Goal: Task Accomplishment & Management: Manage account settings

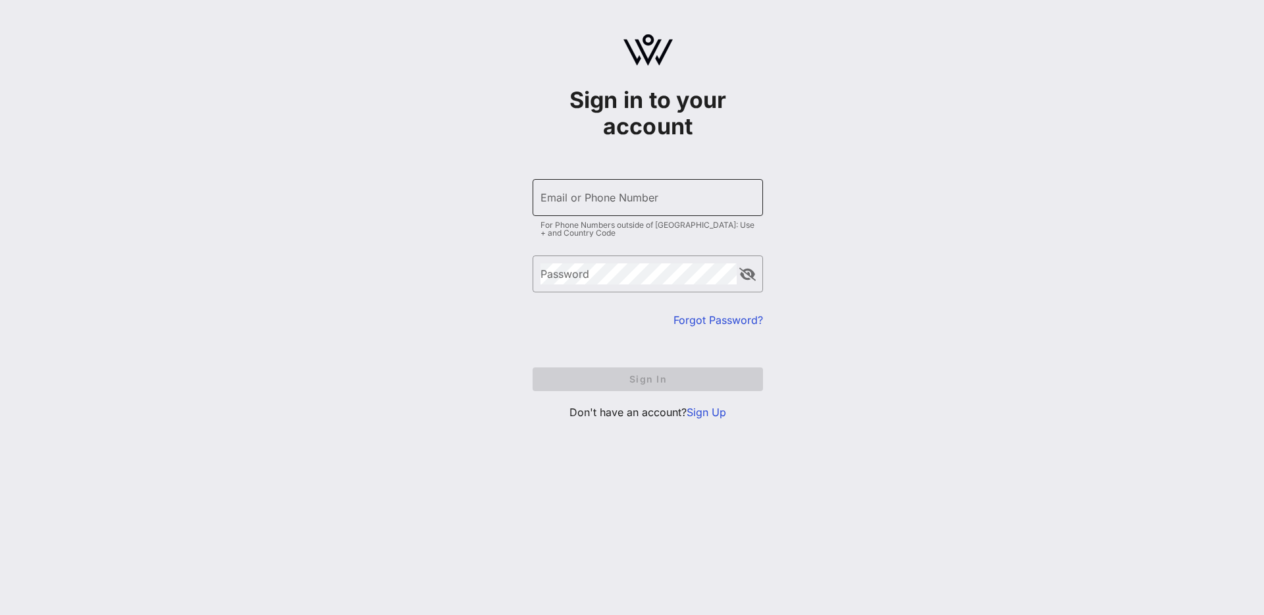
click at [660, 197] on input "Email or Phone Number" at bounding box center [647, 197] width 215 height 21
type input "[EMAIL_ADDRESS][DOMAIN_NAME]"
click at [651, 211] on div "Email or Phone Number" at bounding box center [647, 197] width 215 height 37
click at [961, 202] on div "Sign in to your account ​ Email or Phone Number For Phone Numbers outside of [G…" at bounding box center [648, 232] width 1232 height 465
drag, startPoint x: 709, startPoint y: 413, endPoint x: 702, endPoint y: 410, distance: 7.7
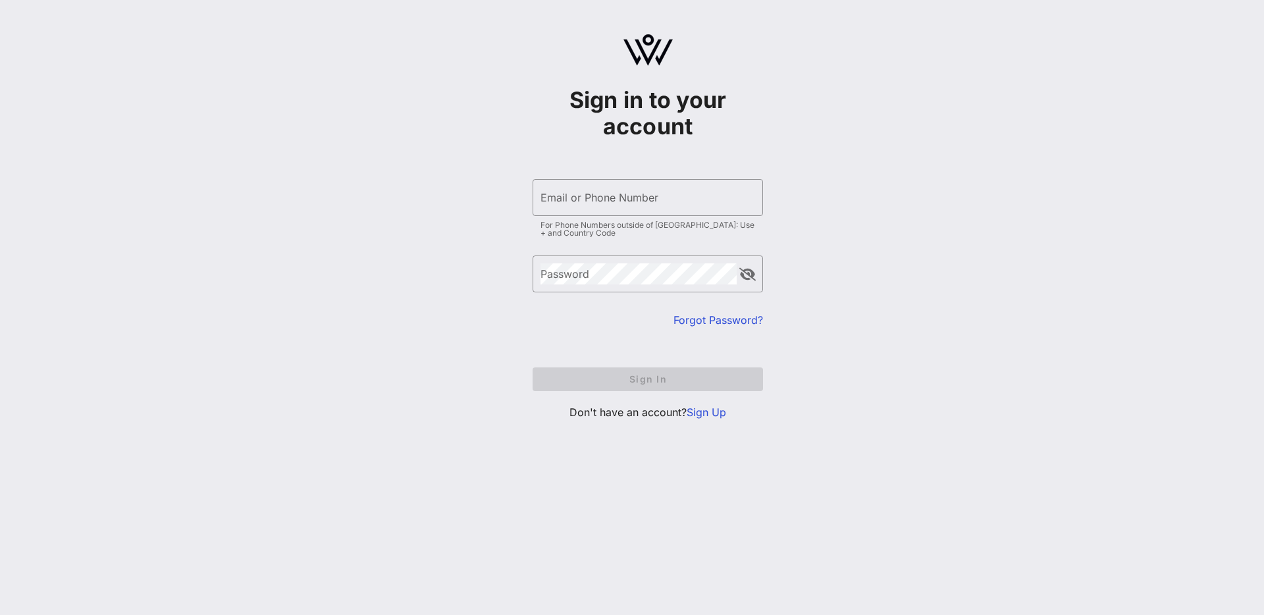
click at [709, 413] on link "Sign Up" at bounding box center [705, 411] width 39 height 13
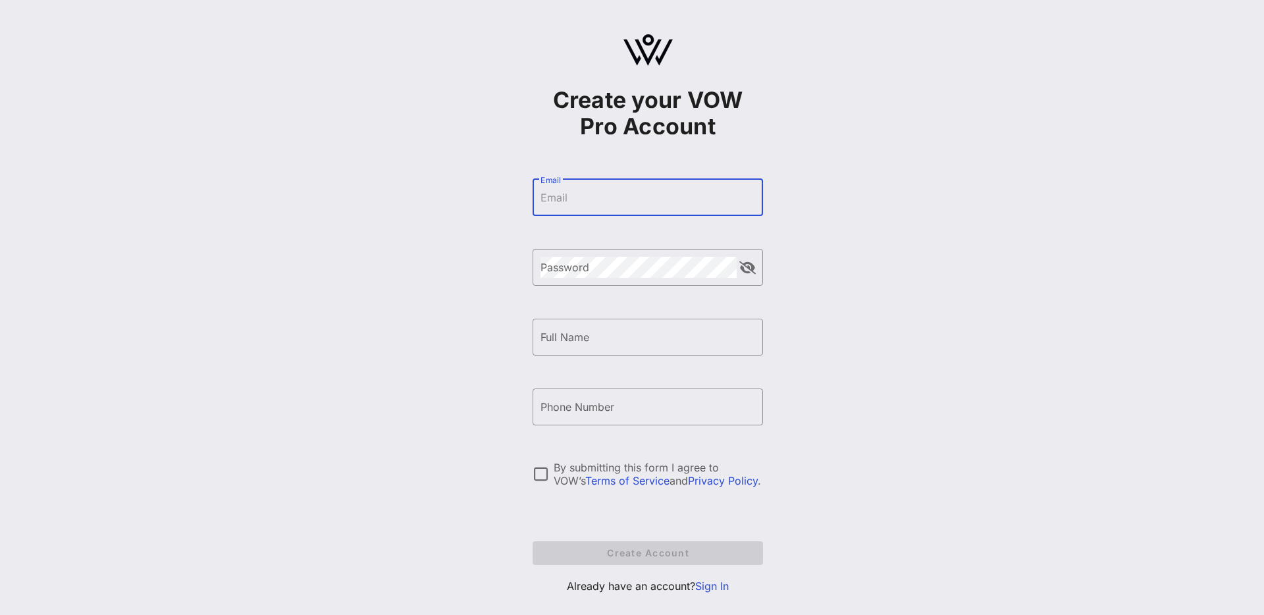
click at [606, 199] on input "Email" at bounding box center [647, 197] width 215 height 21
type input "[EMAIL_ADDRESS][DOMAIN_NAME]"
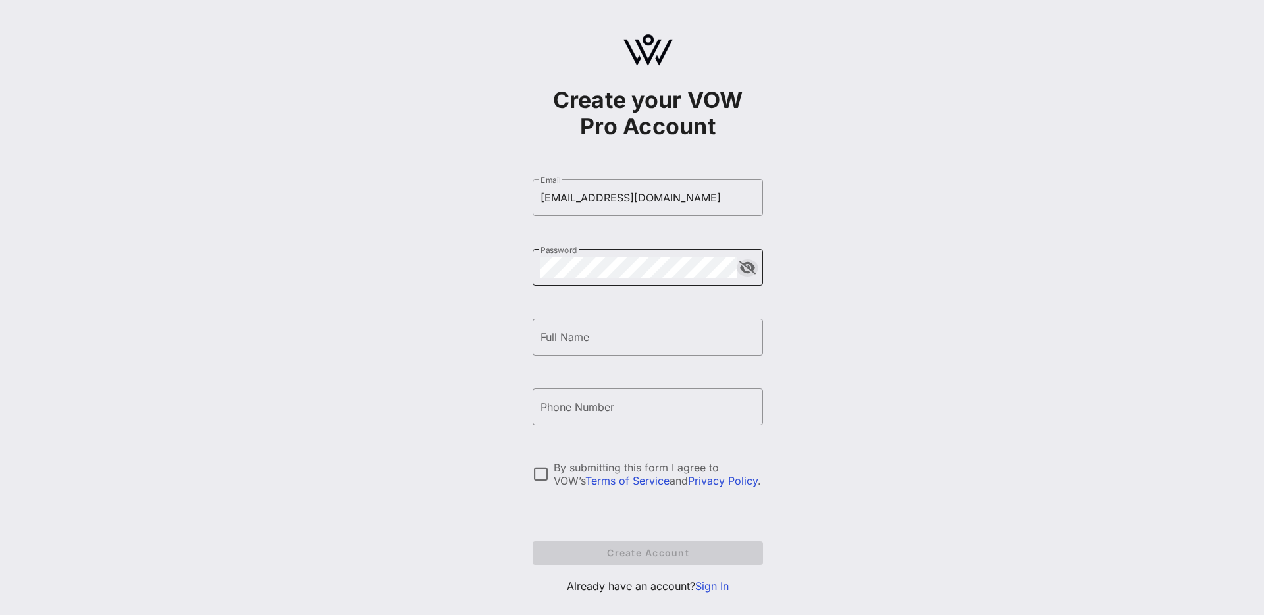
click at [742, 269] on button "append icon" at bounding box center [747, 267] width 16 height 13
click at [679, 343] on input "Full Name" at bounding box center [647, 336] width 215 height 21
type input "Jennifer Han"
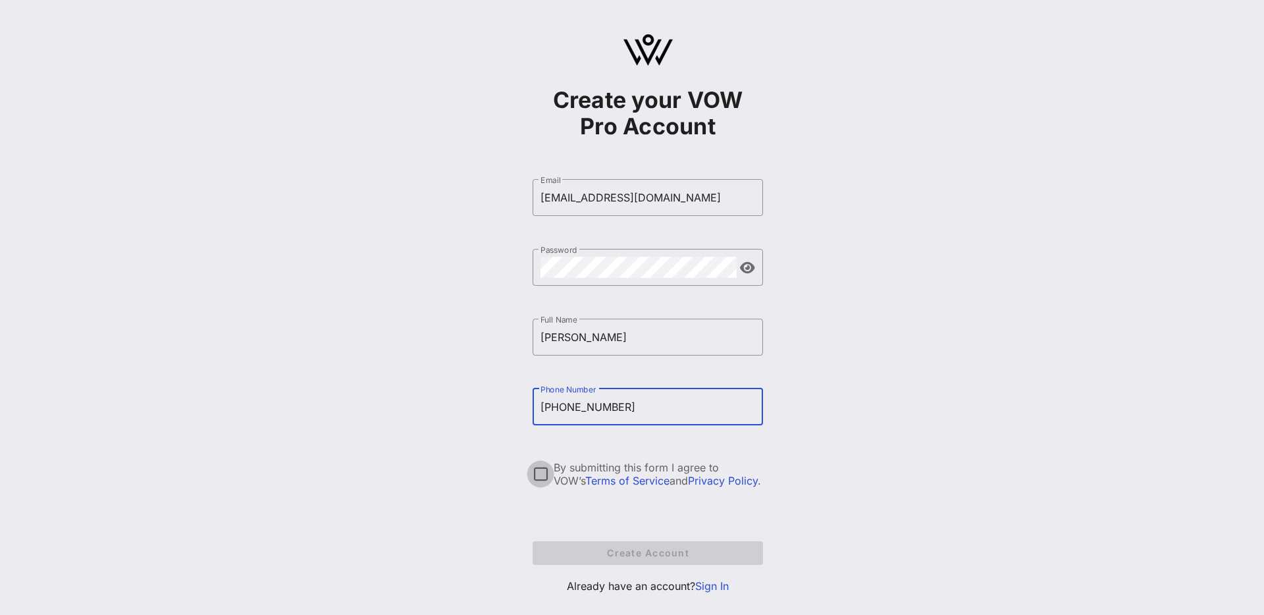
type input "+12015277748"
click at [542, 474] on div at bounding box center [540, 474] width 22 height 22
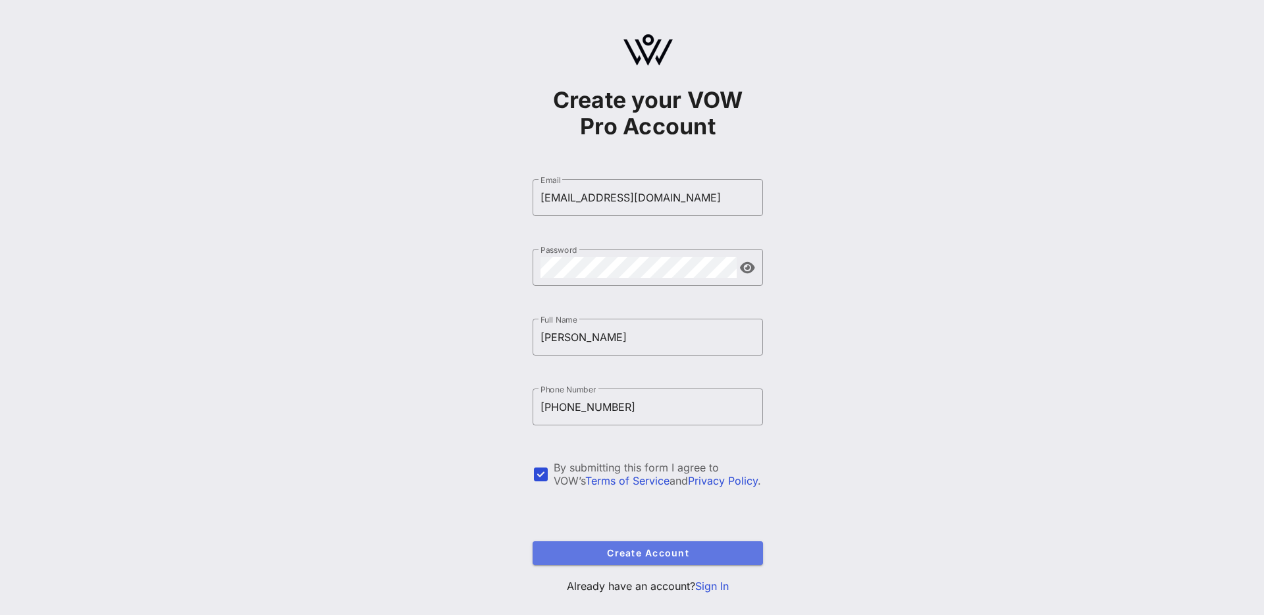
click at [655, 550] on span "Create Account" at bounding box center [647, 552] width 209 height 11
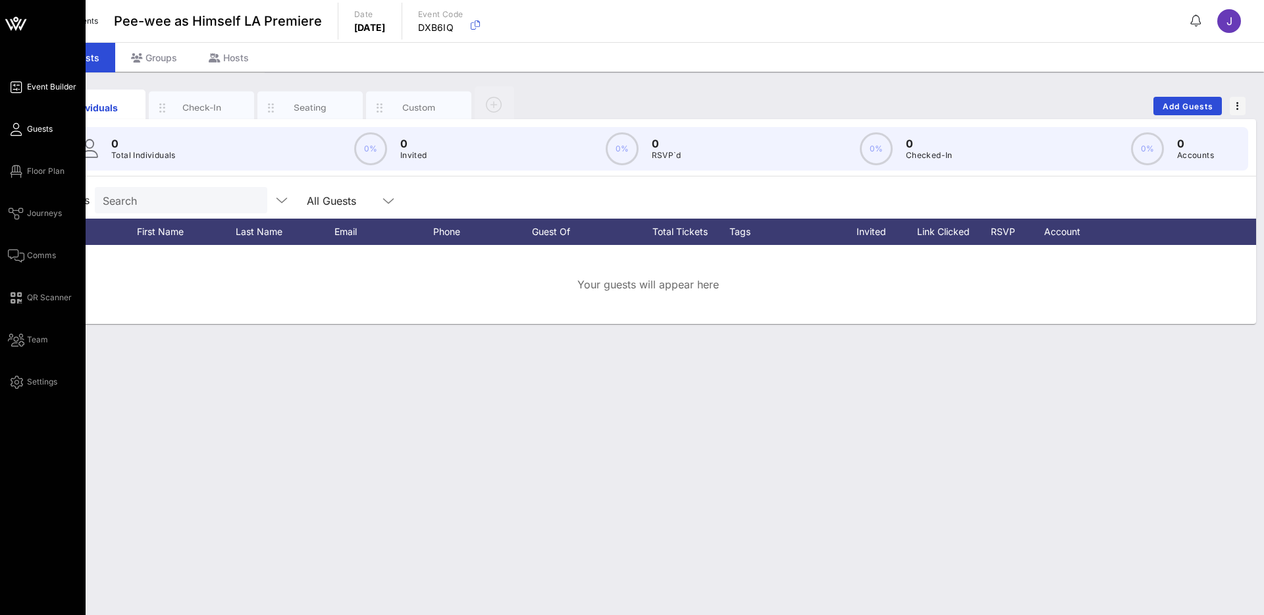
click at [40, 86] on span "Event Builder" at bounding box center [51, 87] width 49 height 12
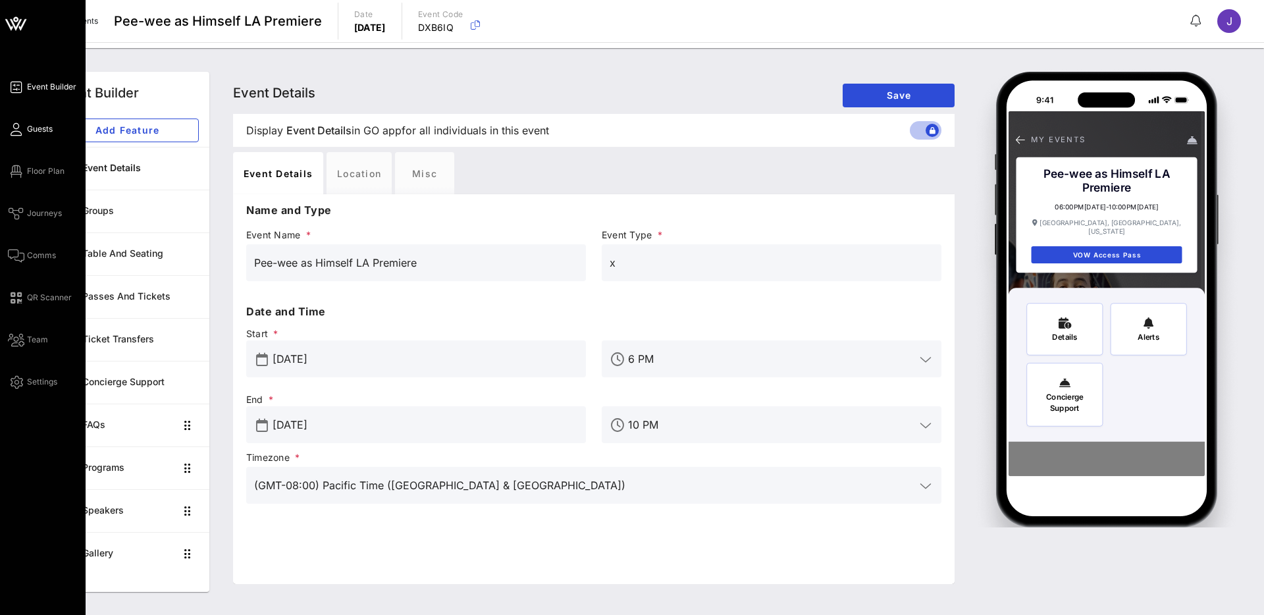
click at [13, 130] on icon at bounding box center [16, 129] width 16 height 2
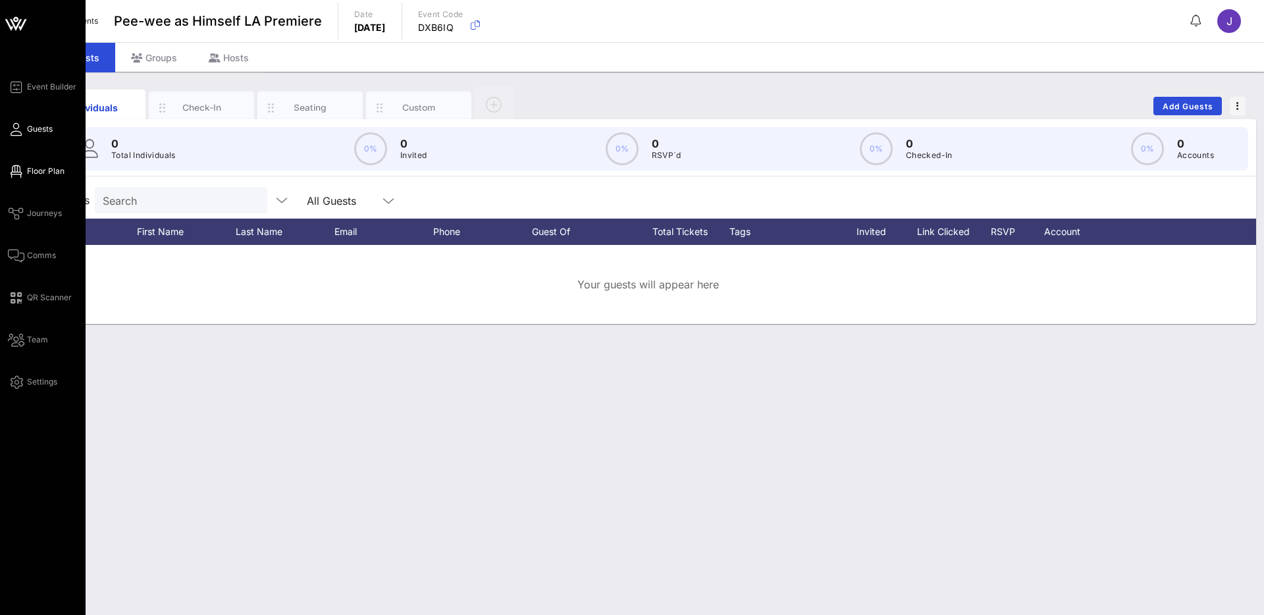
click at [22, 172] on icon at bounding box center [16, 171] width 16 height 2
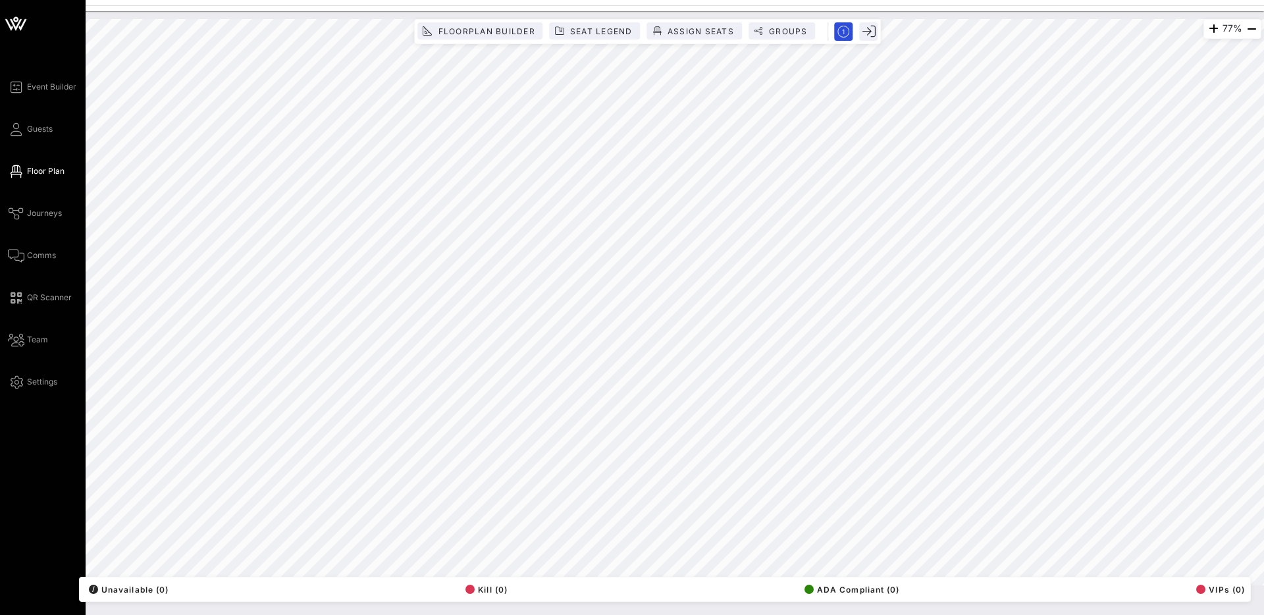
click at [43, 97] on div "Event Builder Guests Floor Plan Journeys Comms QR Scanner Team Settings" at bounding box center [47, 234] width 78 height 311
click at [45, 88] on span "Event Builder" at bounding box center [51, 87] width 49 height 12
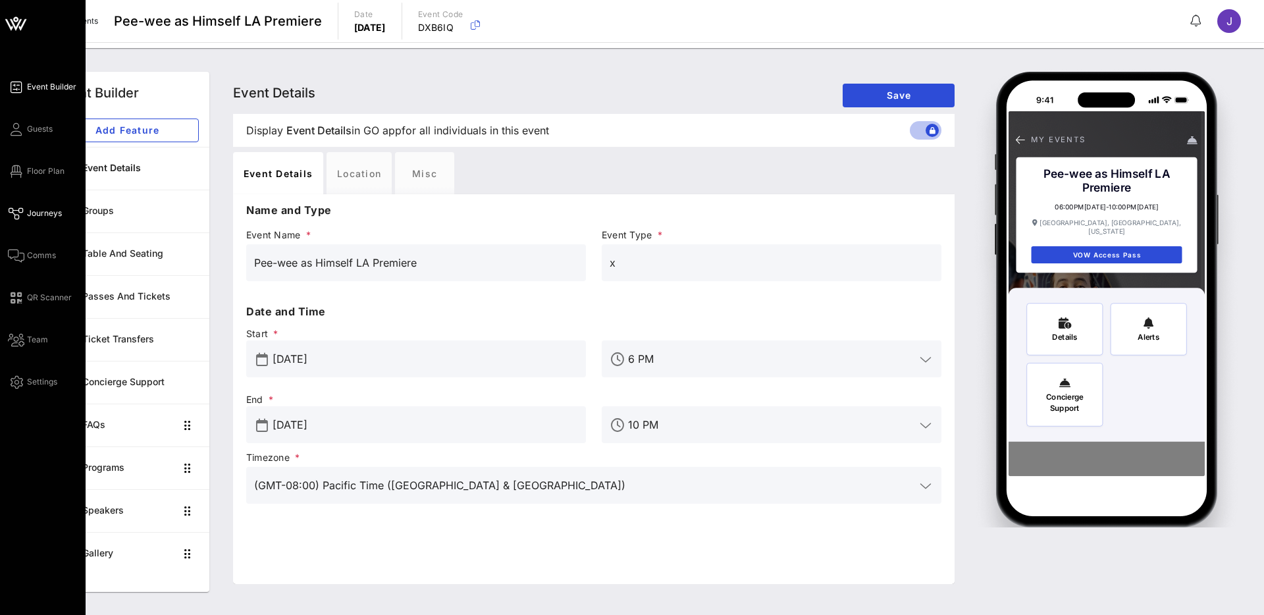
click at [32, 212] on span "Journeys" at bounding box center [44, 213] width 35 height 12
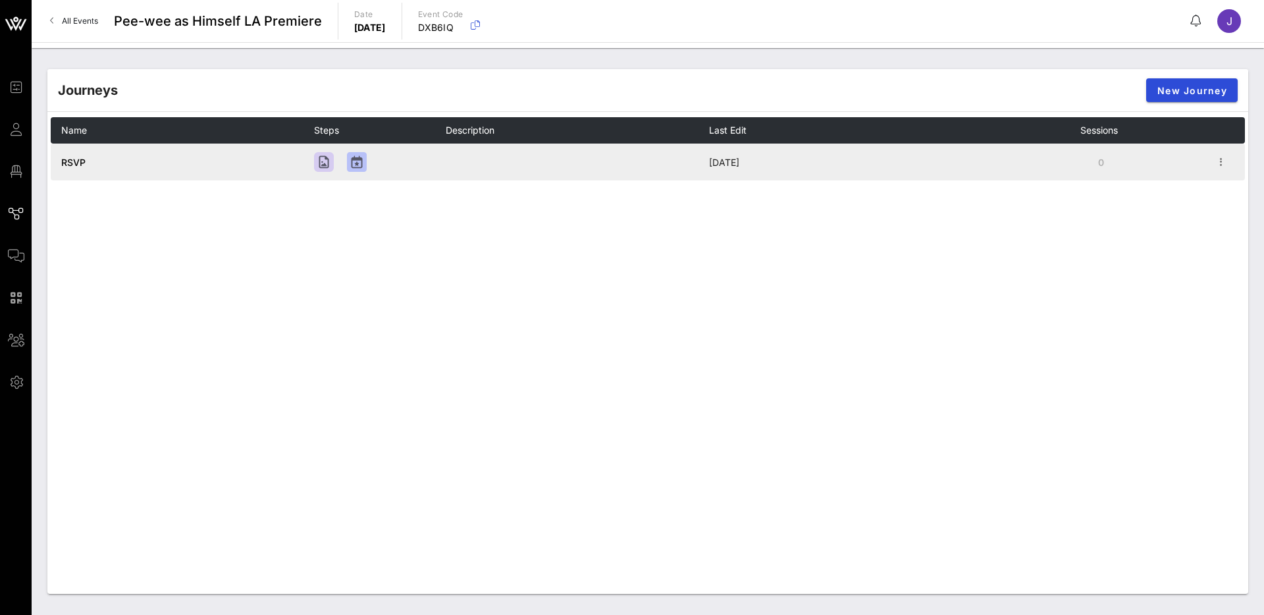
click at [158, 152] on td "RSVP" at bounding box center [182, 161] width 263 height 37
click at [76, 163] on span "RSVP" at bounding box center [73, 162] width 24 height 11
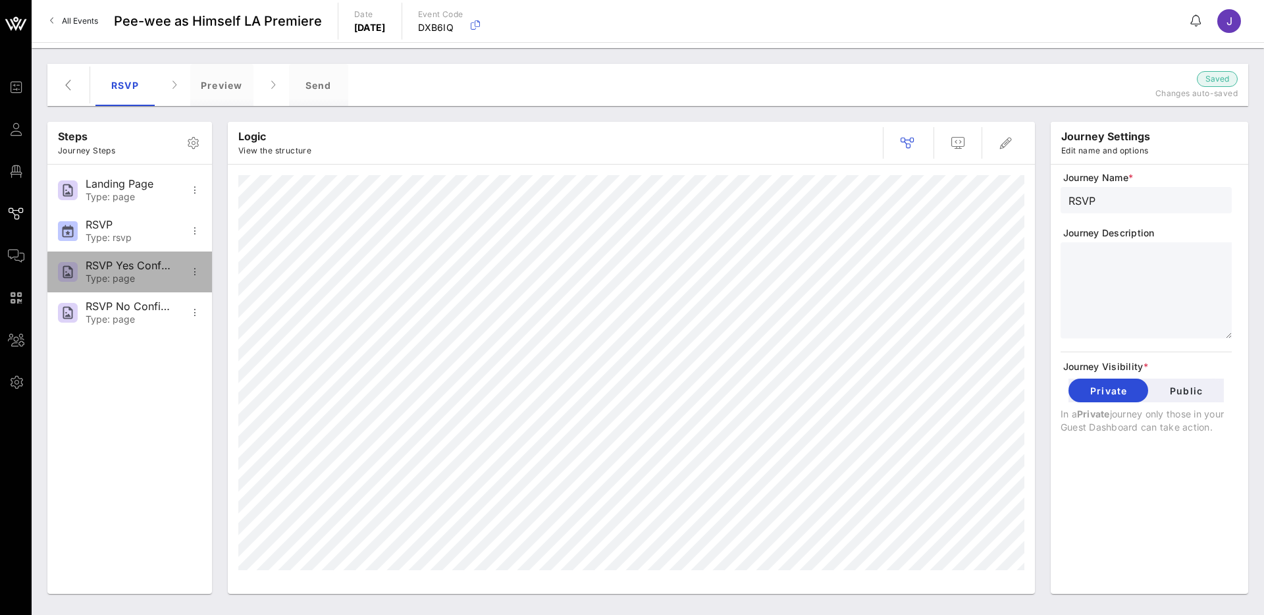
click at [108, 284] on div "RSVP Yes Confirmation Type: page" at bounding box center [129, 271] width 87 height 41
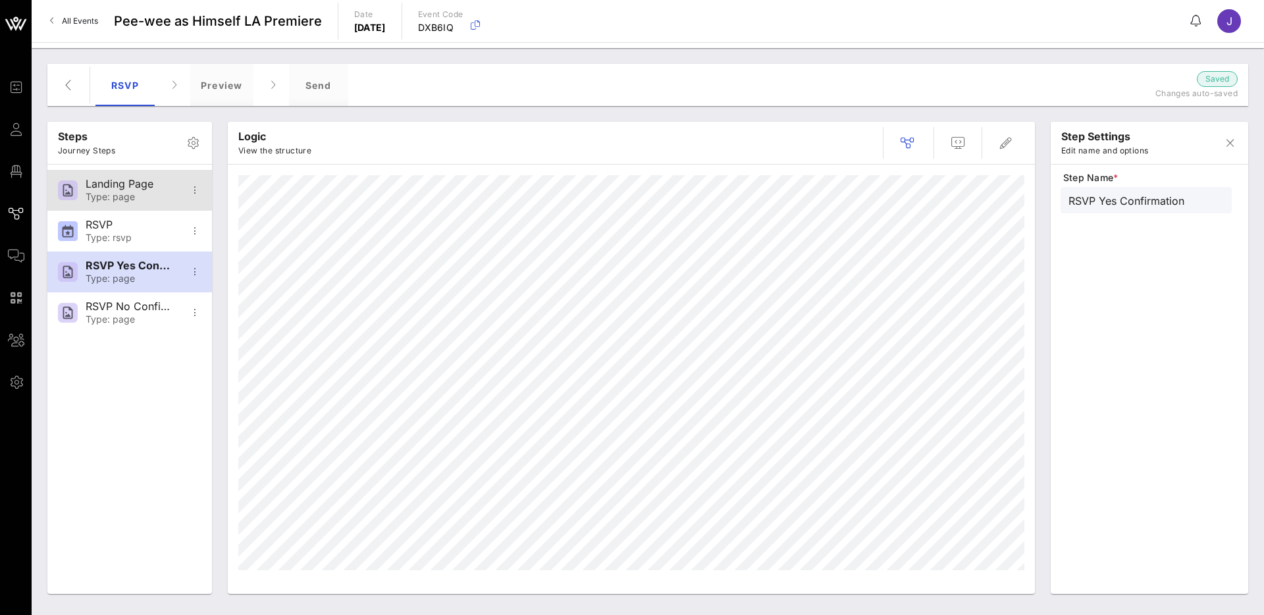
click at [132, 195] on div "Type: page" at bounding box center [129, 197] width 87 height 11
type input "Landing Page"
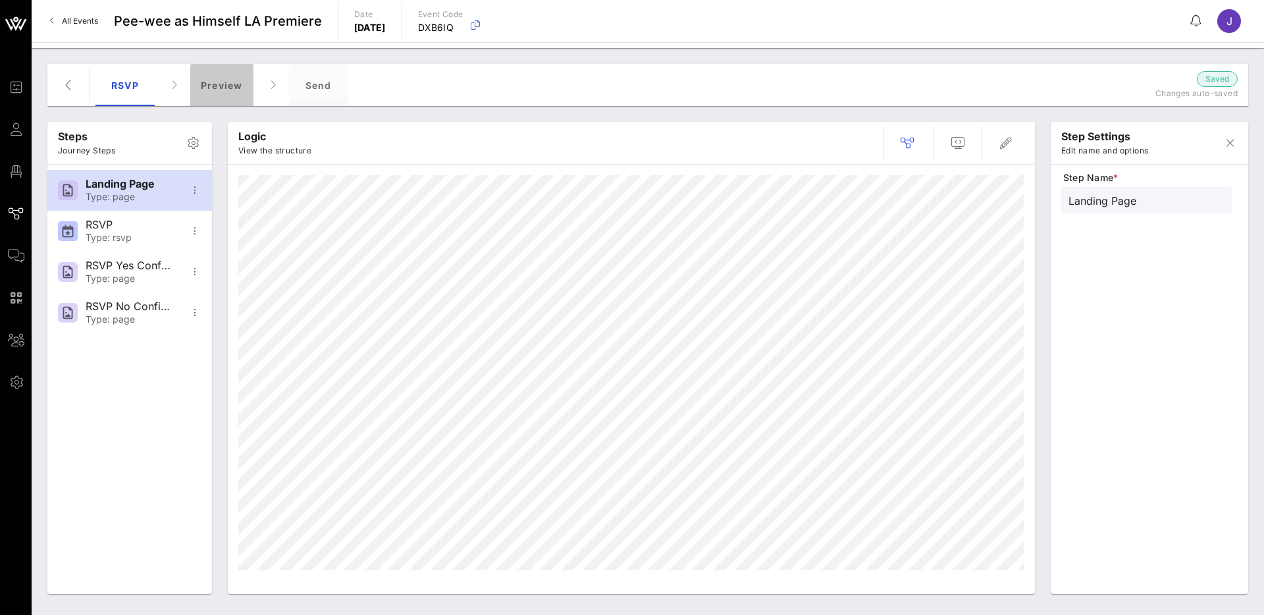
click at [210, 84] on div "Preview" at bounding box center [221, 85] width 63 height 42
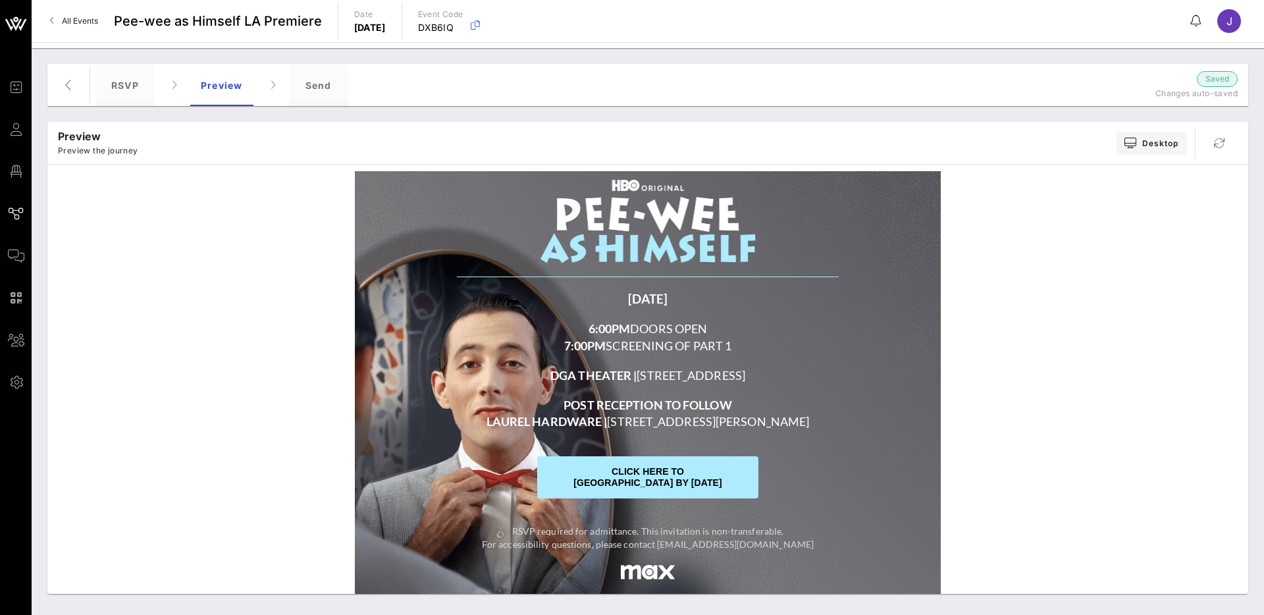
scroll to position [118, 0]
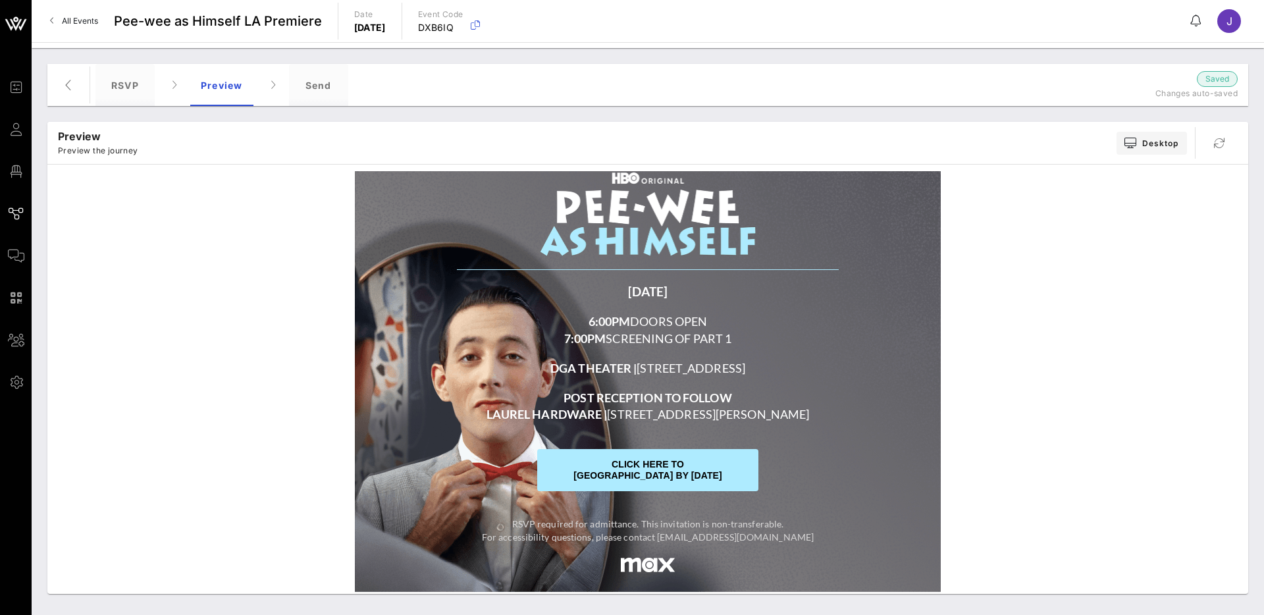
click at [688, 356] on td "DGA THEATER | 7920 W SUNSET BLVD" at bounding box center [647, 368] width 395 height 30
click at [648, 429] on td "CLICK HERE TO RSVP BY MAY 9" at bounding box center [647, 470] width 395 height 82
click at [652, 465] on strong "CLICK HERE TO RSVP BY MAY 9" at bounding box center [647, 470] width 149 height 22
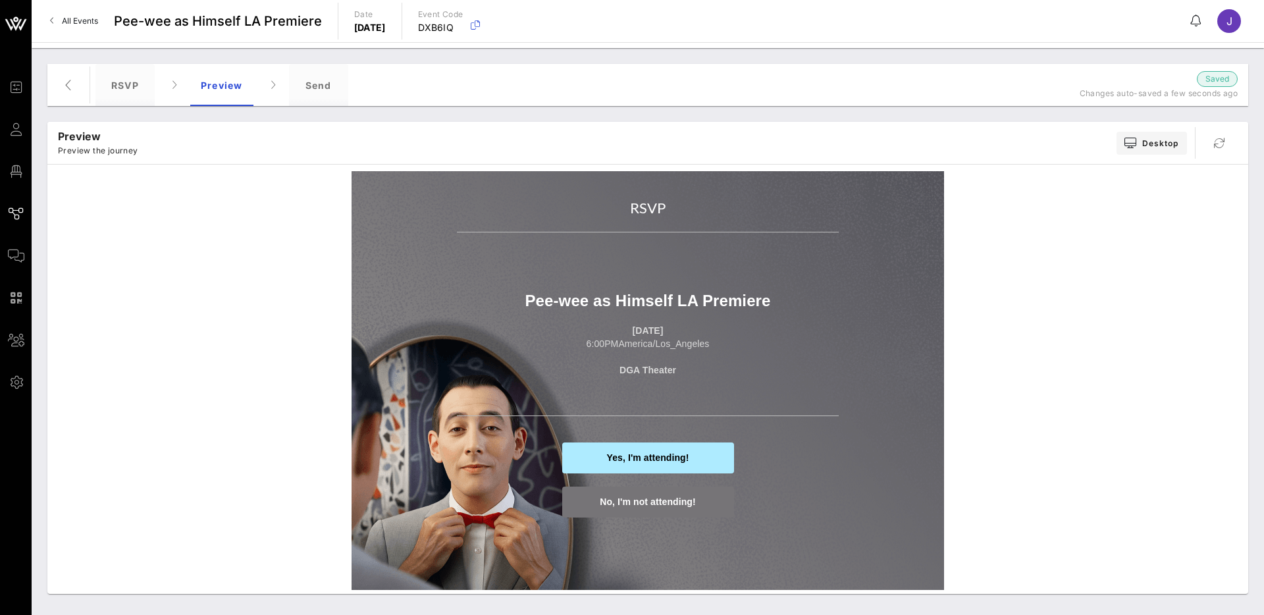
click at [640, 463] on span "Yes, I'm attending!" at bounding box center [648, 457] width 172 height 31
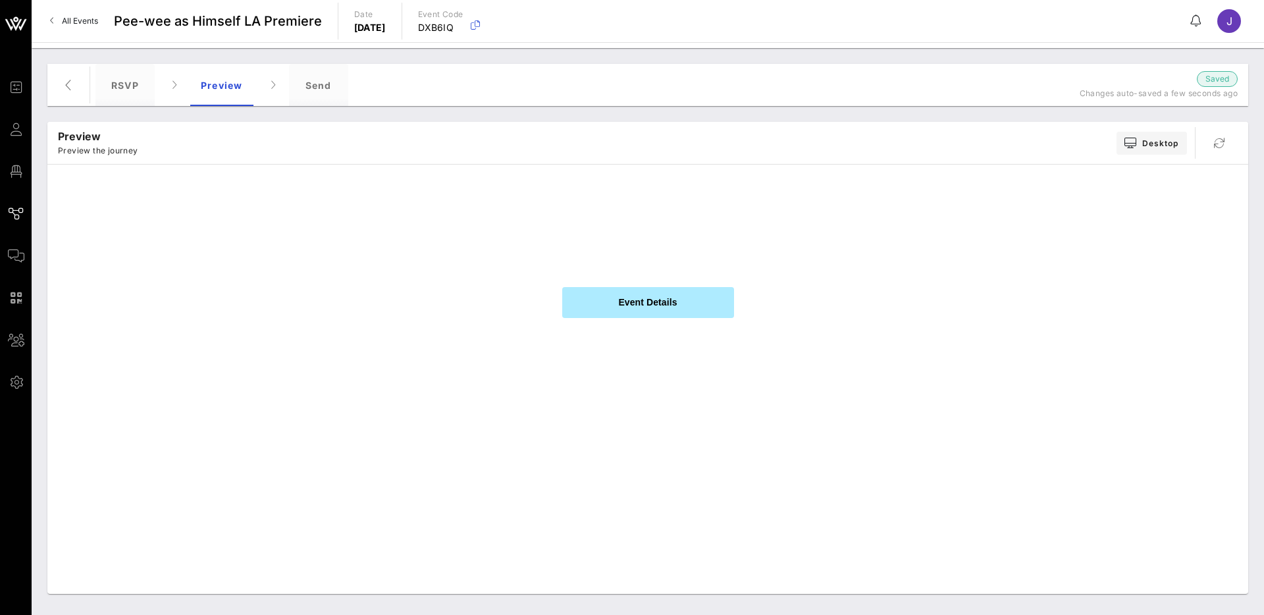
scroll to position [136, 0]
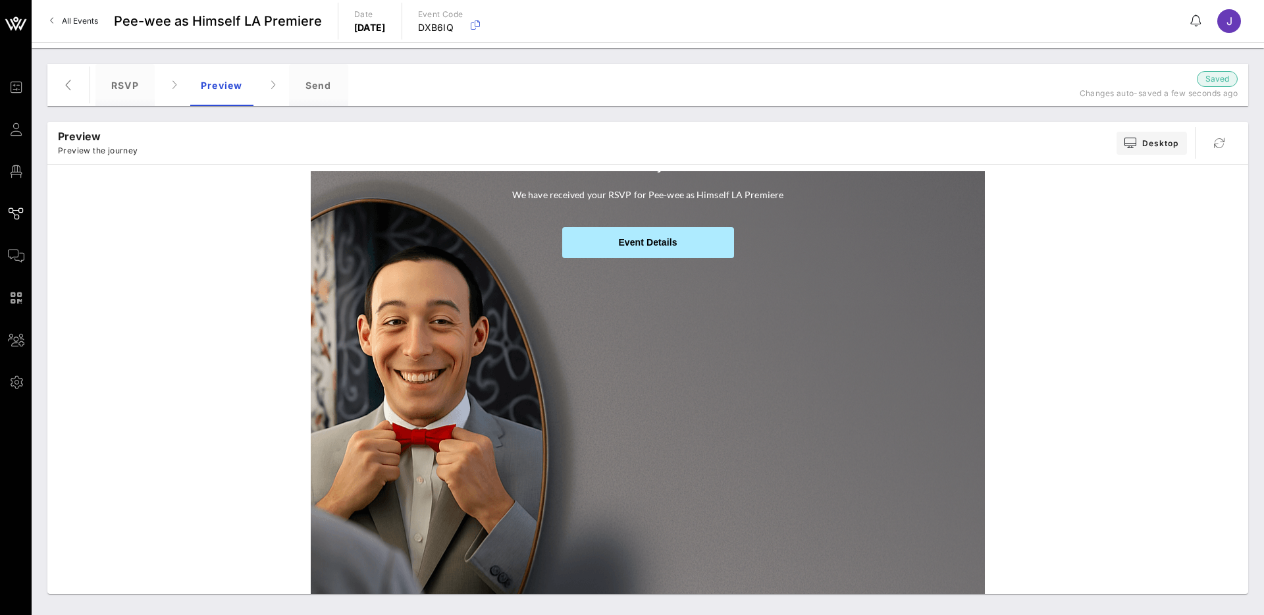
click at [670, 243] on span "Event Details" at bounding box center [647, 242] width 59 height 11
click at [1141, 146] on span "Desktop" at bounding box center [1151, 143] width 55 height 11
click at [1165, 165] on div "Desktop" at bounding box center [1161, 168] width 34 height 11
click at [1217, 143] on icon "button" at bounding box center [1219, 143] width 16 height 16
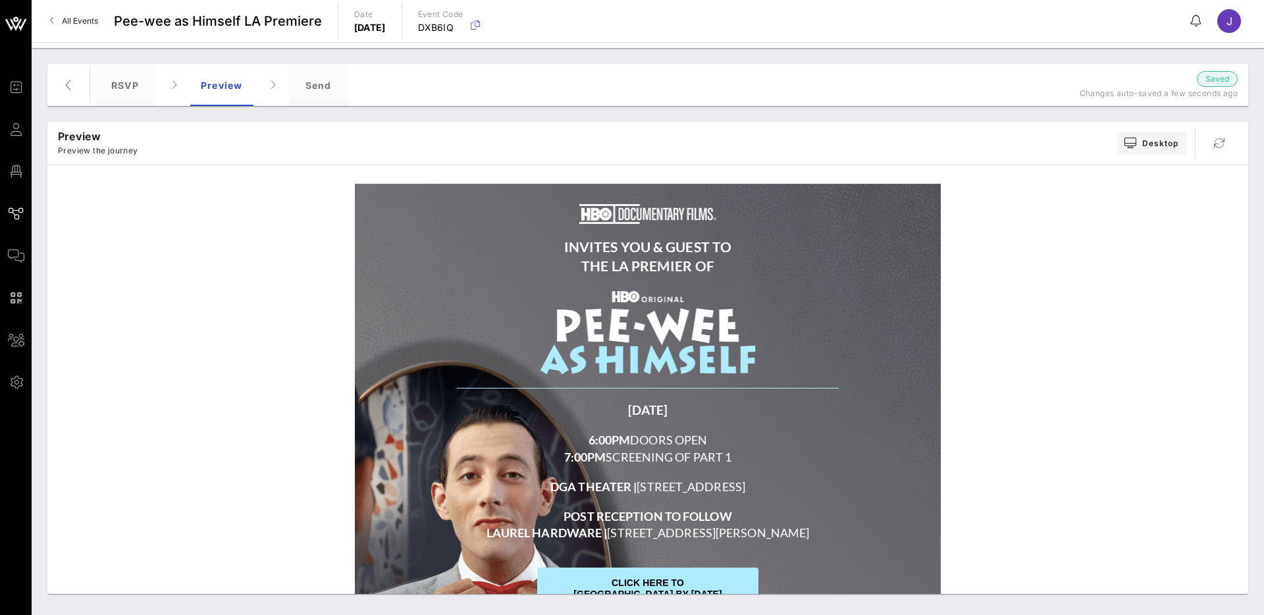
click at [523, 450] on h1 "6:00PM DOORS OPEN 7:00PM SCREENING OF PART 1" at bounding box center [648, 448] width 382 height 33
drag, startPoint x: 552, startPoint y: 506, endPoint x: 670, endPoint y: 509, distance: 117.8
click at [669, 507] on td "POST RECEPTION TO FOLLOW LAUREL HARDWARE | 7984 SANTA MONICA BLVD" at bounding box center [647, 524] width 395 height 46
drag, startPoint x: 686, startPoint y: 523, endPoint x: 711, endPoint y: 531, distance: 26.2
click at [712, 532] on h1 "POST RECEPTION TO FOLLOW LAUREL HARDWARE | 7984 SANTA MONICA BLVD" at bounding box center [648, 524] width 382 height 33
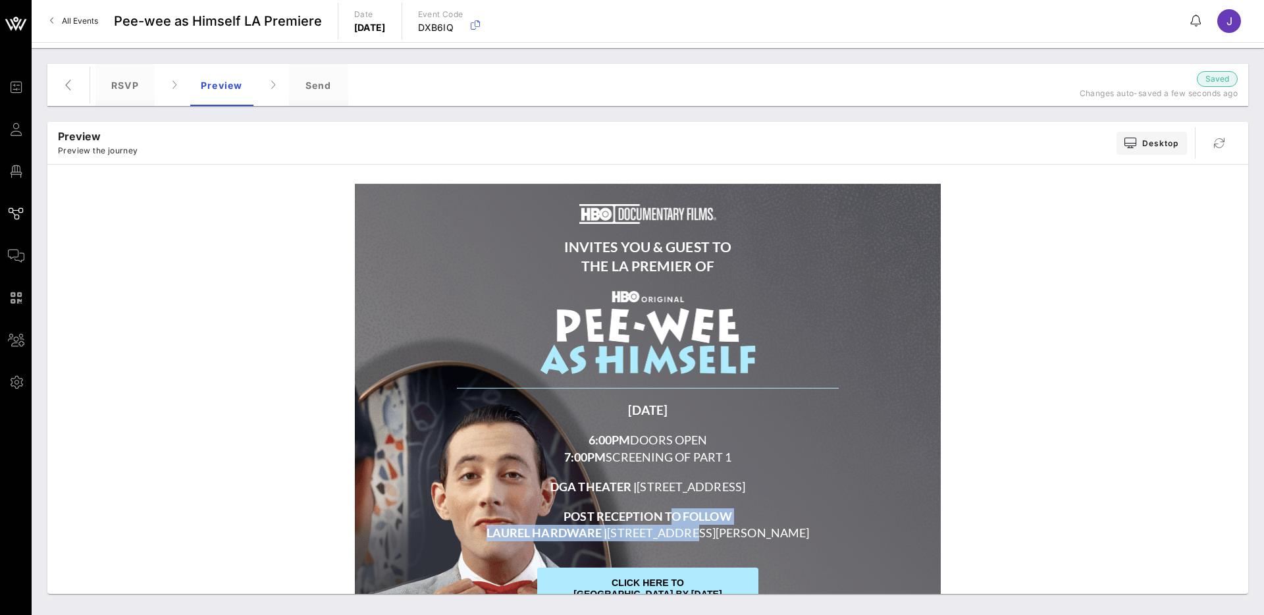
click at [709, 530] on h1 "POST RECEPTION TO FOLLOW LAUREL HARDWARE | 7984 SANTA MONICA BLVD" at bounding box center [648, 524] width 382 height 33
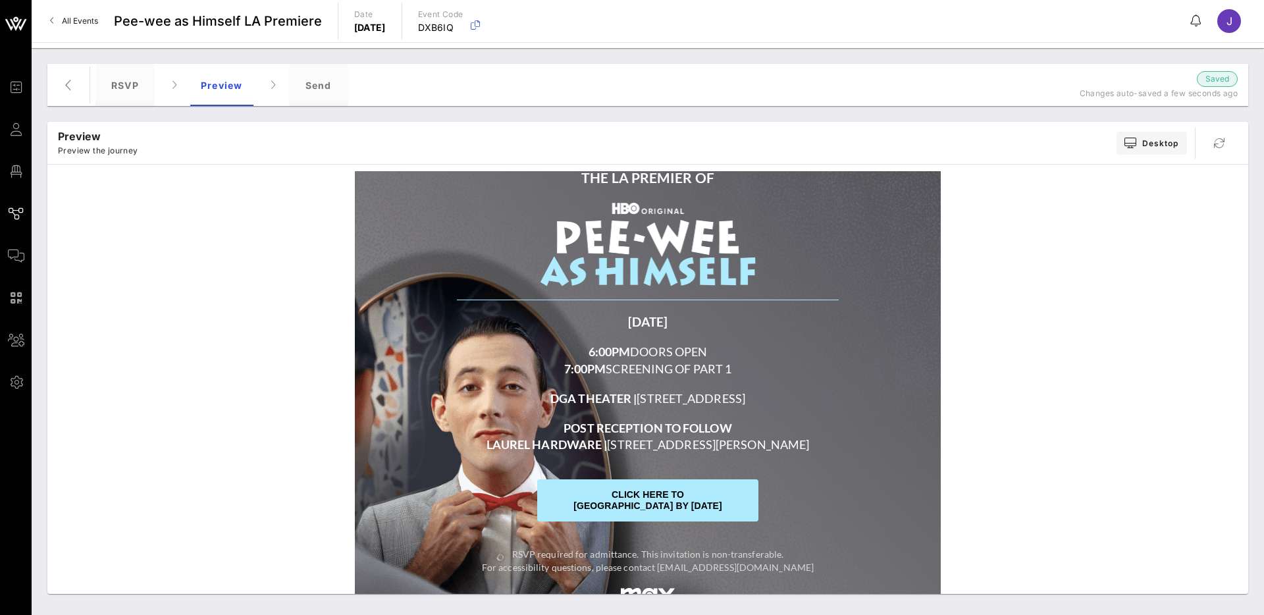
scroll to position [113, 0]
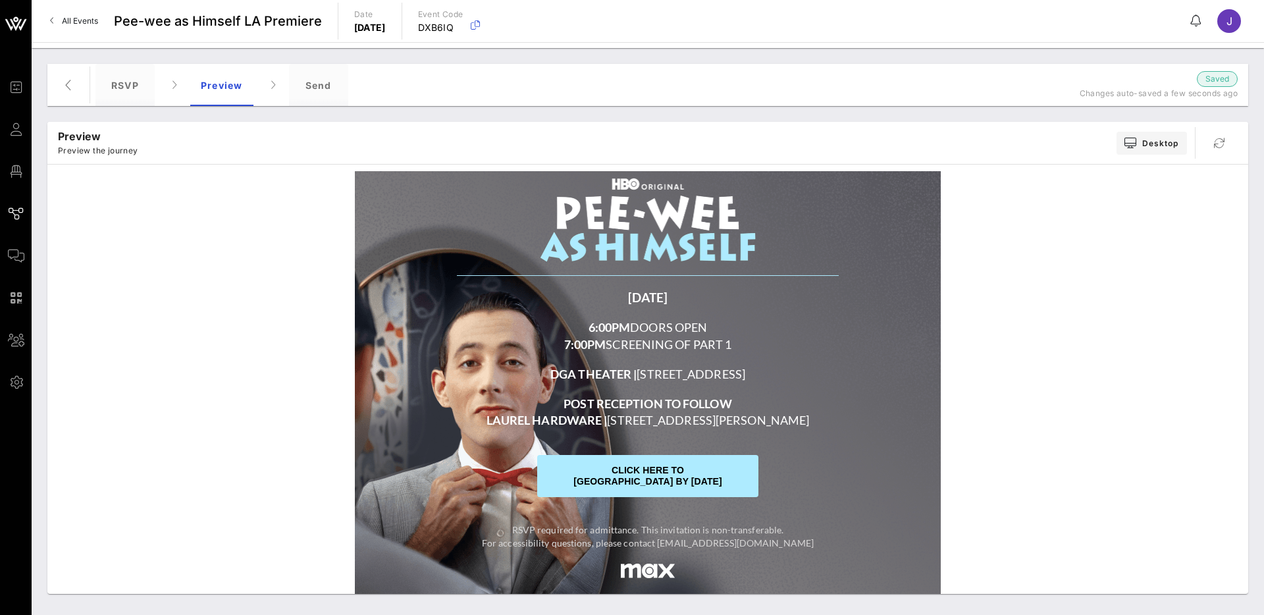
click at [650, 526] on p "RSVP required for admittance. This invitation is non-transferable. For accessib…" at bounding box center [648, 536] width 382 height 26
click at [323, 88] on div "Send" at bounding box center [318, 85] width 59 height 42
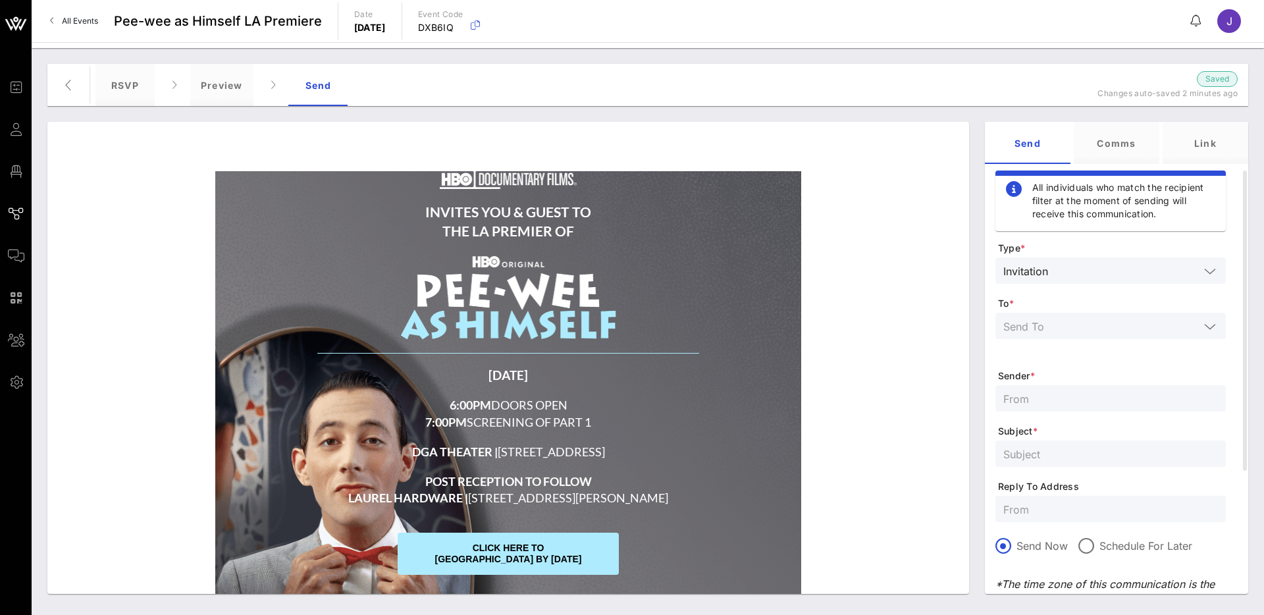
scroll to position [0, 0]
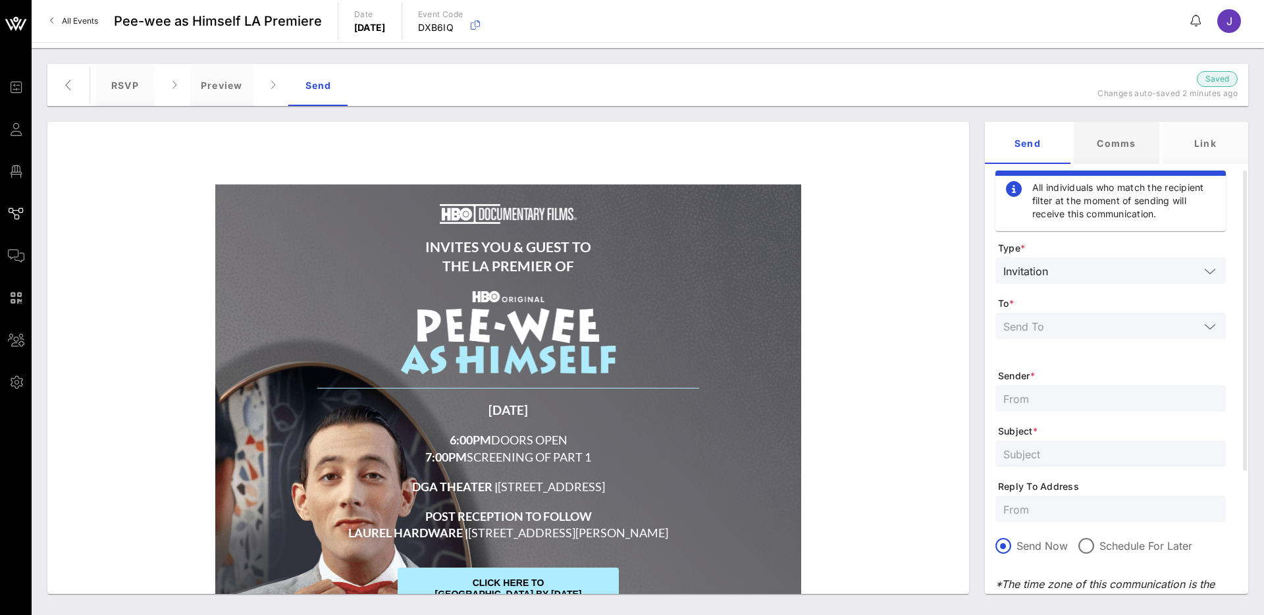
drag, startPoint x: 1114, startPoint y: 165, endPoint x: 1118, endPoint y: 153, distance: 12.5
click at [1114, 165] on div "All individuals who match the recipient filter at the moment of sending will re…" at bounding box center [1116, 379] width 263 height 430
click at [1118, 148] on div "Comms" at bounding box center [1116, 143] width 86 height 42
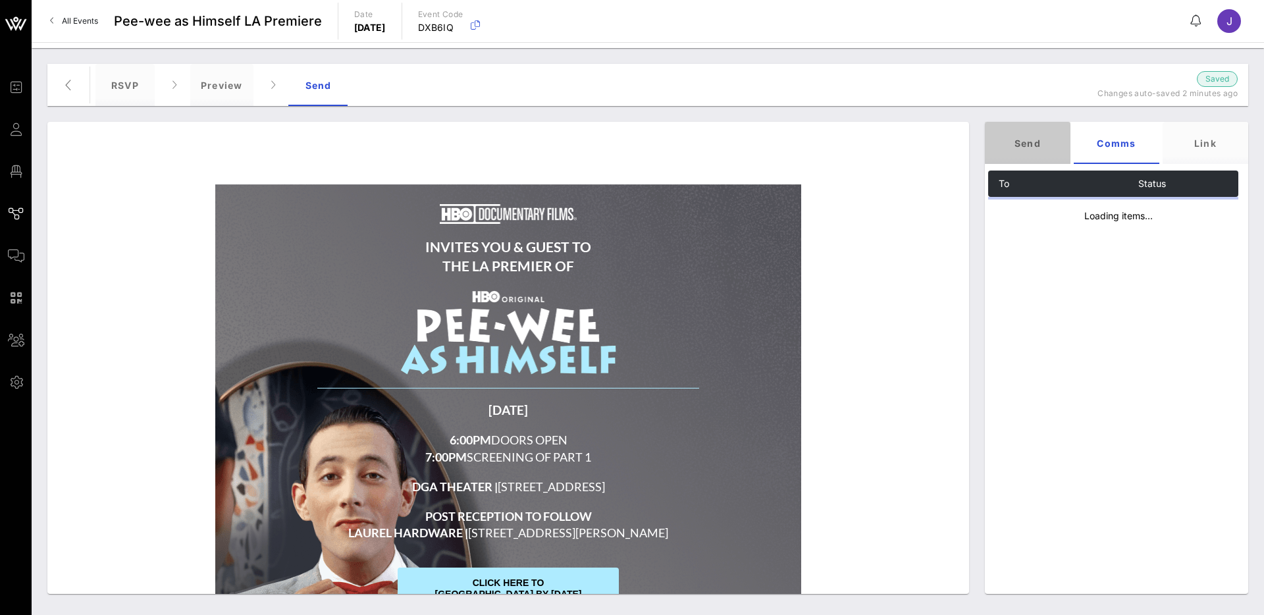
click at [1037, 145] on div "Send" at bounding box center [1028, 143] width 86 height 42
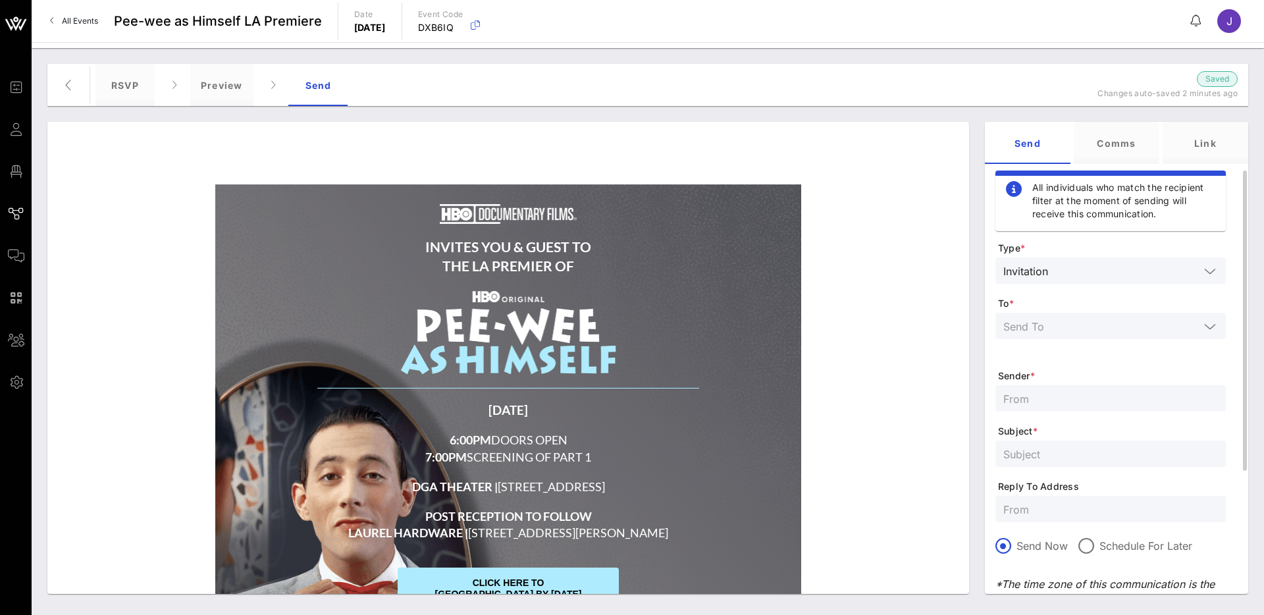
click at [1063, 328] on input "text" at bounding box center [1101, 325] width 196 height 17
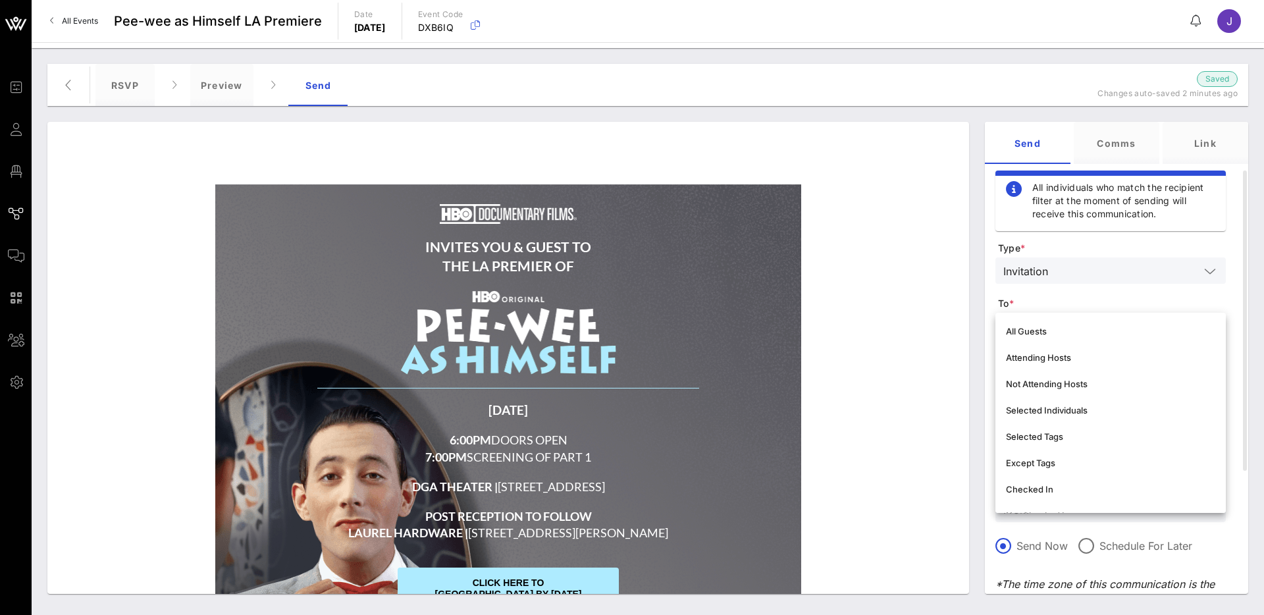
click at [940, 331] on div "INVITES YOU & GUEST TO THE LA PREMIER OF FRIDAY, MAY 15, 2025 6:00PM DOORS OPEN…" at bounding box center [508, 447] width 908 height 552
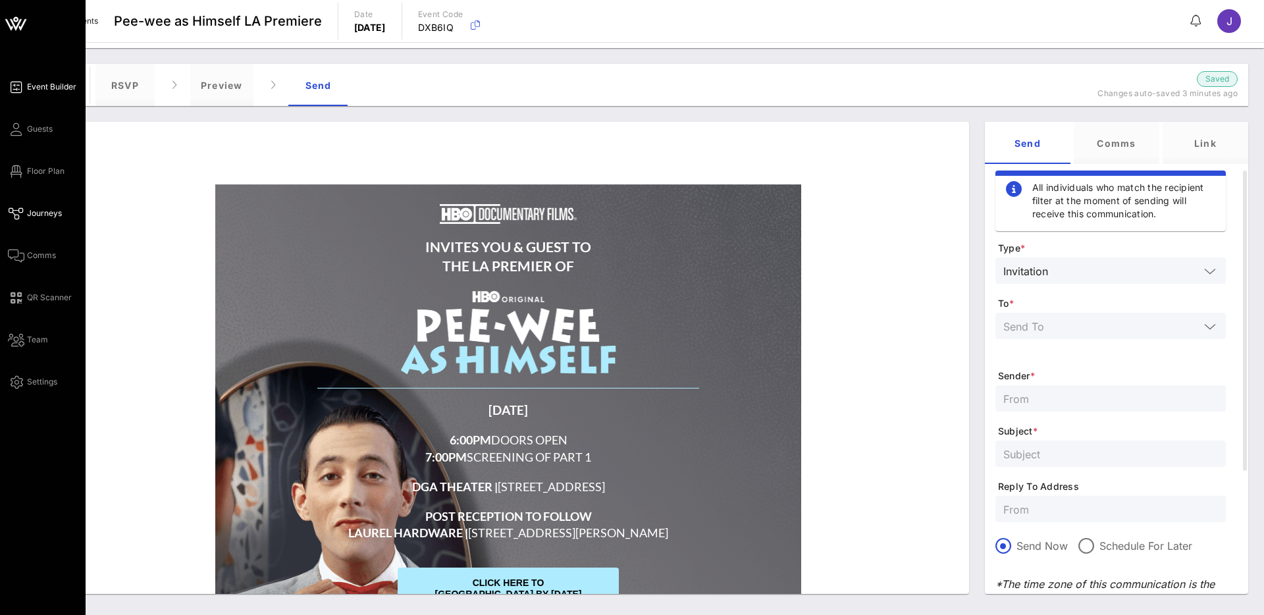
click at [32, 93] on link "Event Builder" at bounding box center [42, 87] width 68 height 16
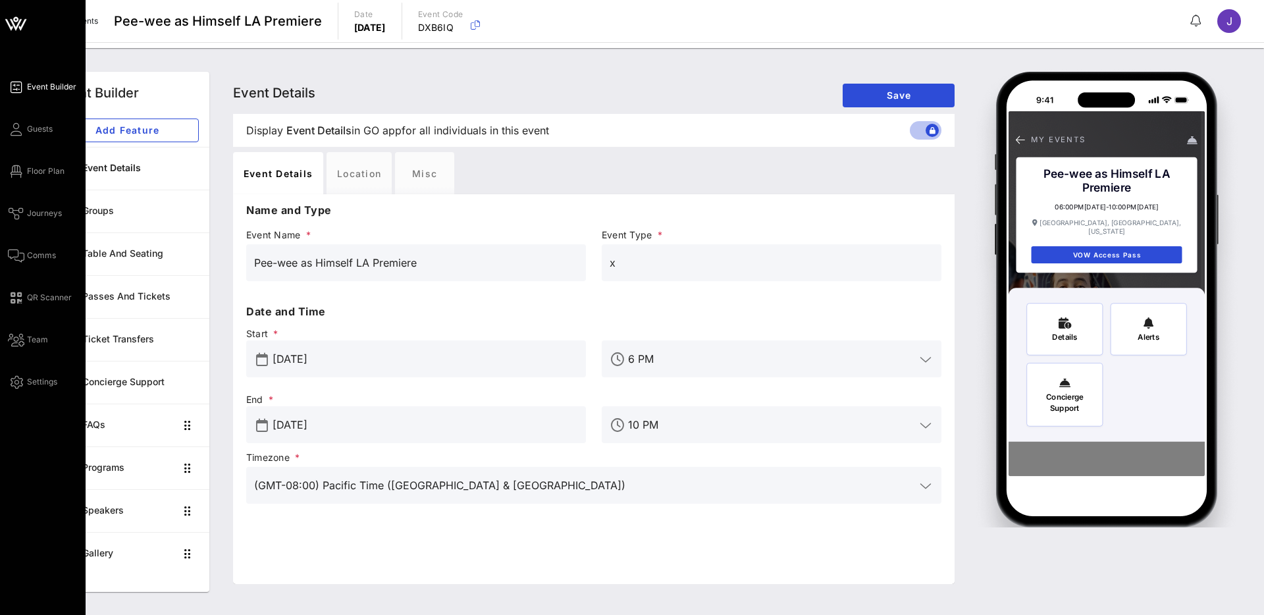
click at [42, 181] on div "Event Builder Guests Floor Plan Journeys Comms QR Scanner Team Settings" at bounding box center [47, 234] width 78 height 311
click at [35, 211] on span "Journeys" at bounding box center [44, 213] width 35 height 12
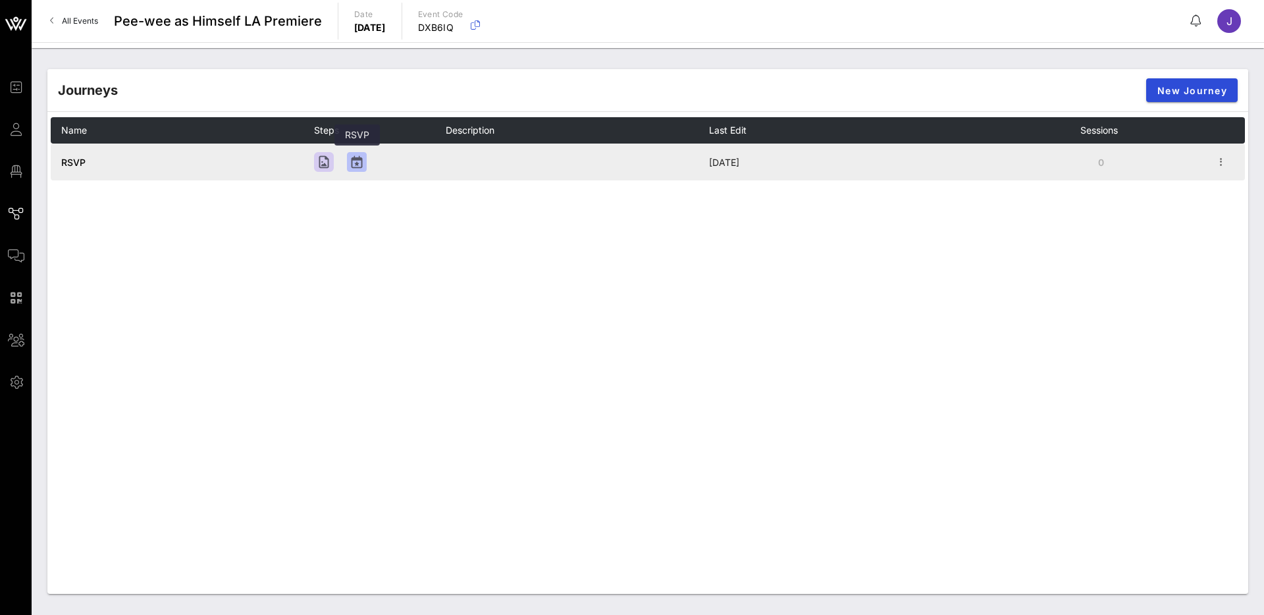
click at [353, 163] on div at bounding box center [357, 162] width 20 height 20
click at [292, 163] on td "RSVP" at bounding box center [182, 161] width 263 height 37
click at [1225, 158] on icon "button" at bounding box center [1221, 162] width 16 height 16
click at [84, 161] on span "RSVP" at bounding box center [73, 162] width 24 height 11
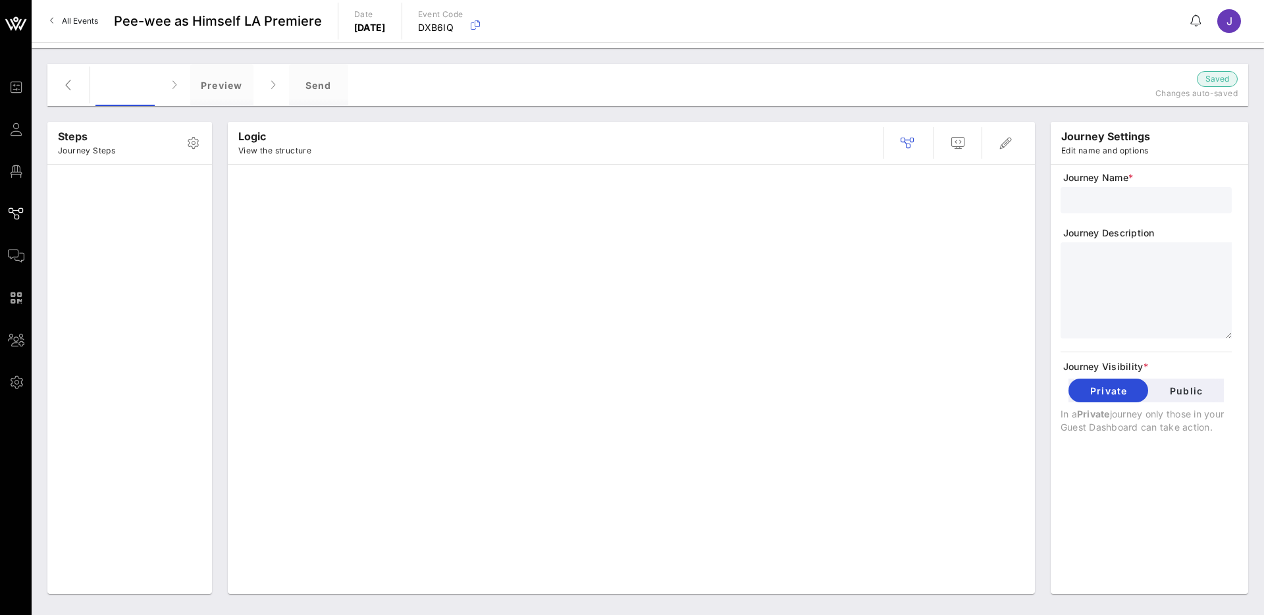
type input "RSVP"
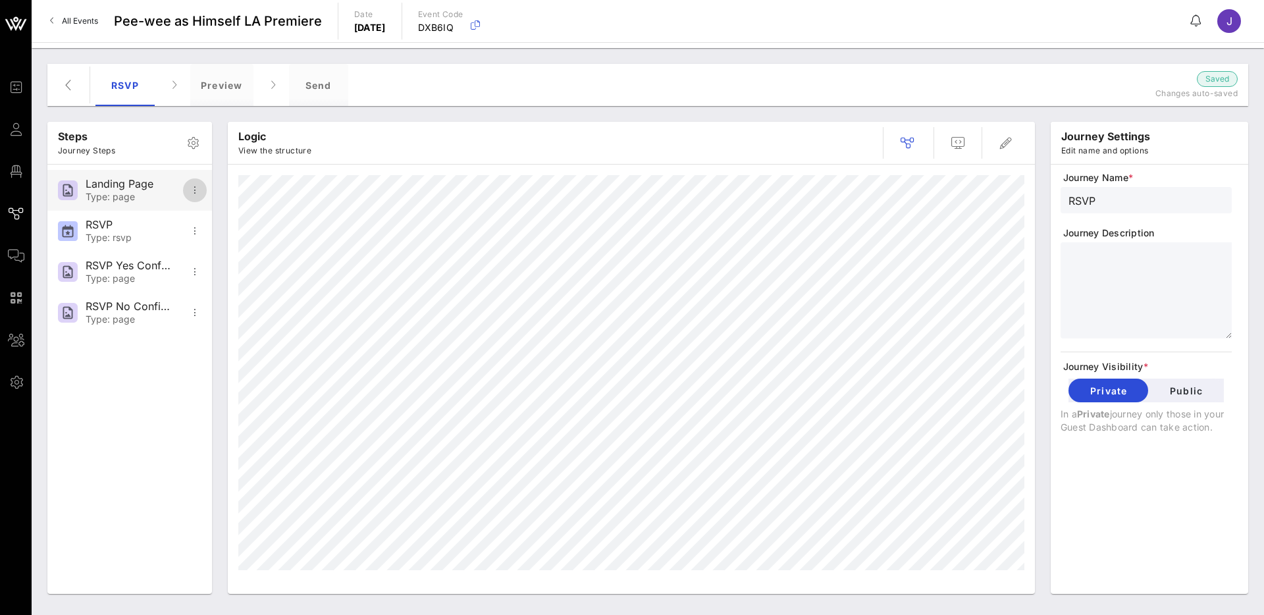
click at [197, 192] on icon "button" at bounding box center [195, 190] width 16 height 16
click at [218, 256] on div "Open In Designer" at bounding box center [236, 254] width 86 height 13
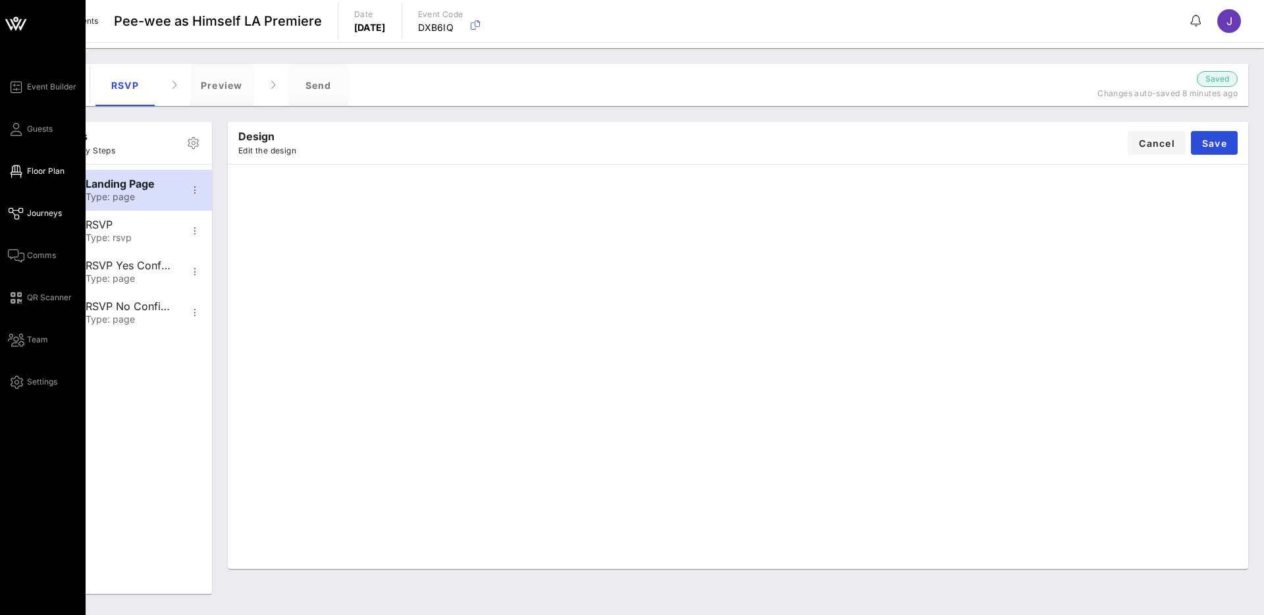
click at [21, 172] on icon at bounding box center [16, 171] width 16 height 2
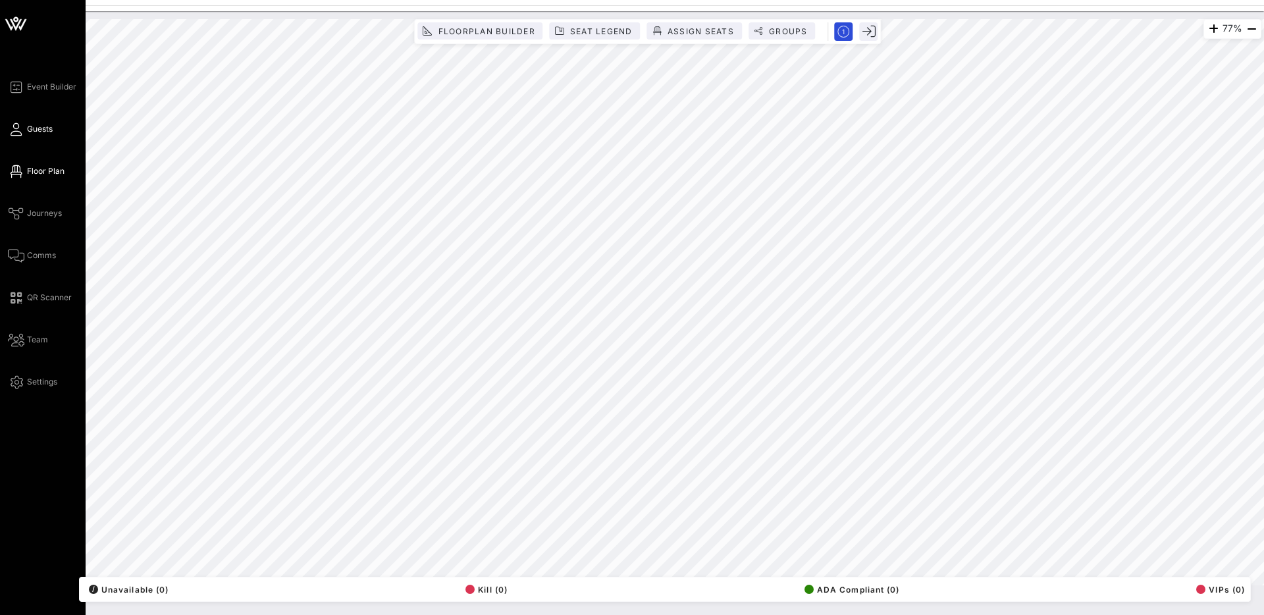
click at [28, 133] on span "Guests" at bounding box center [40, 129] width 26 height 12
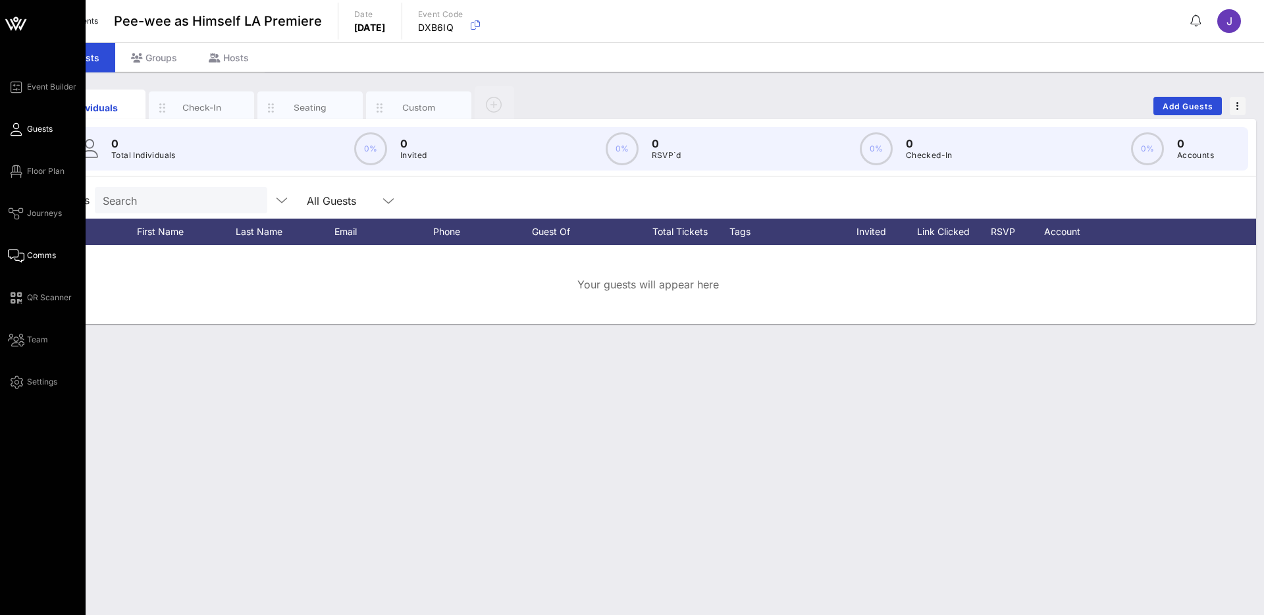
click at [42, 261] on link "Comms" at bounding box center [32, 255] width 48 height 16
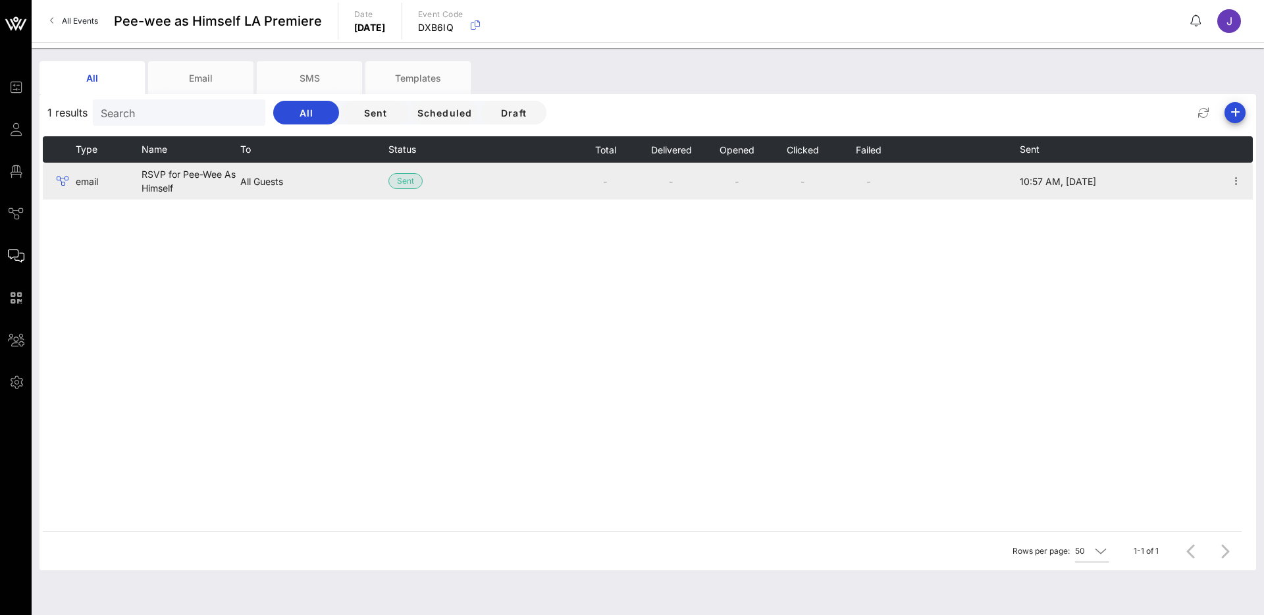
click at [74, 184] on td at bounding box center [59, 181] width 33 height 37
click at [53, 178] on span at bounding box center [62, 181] width 18 height 16
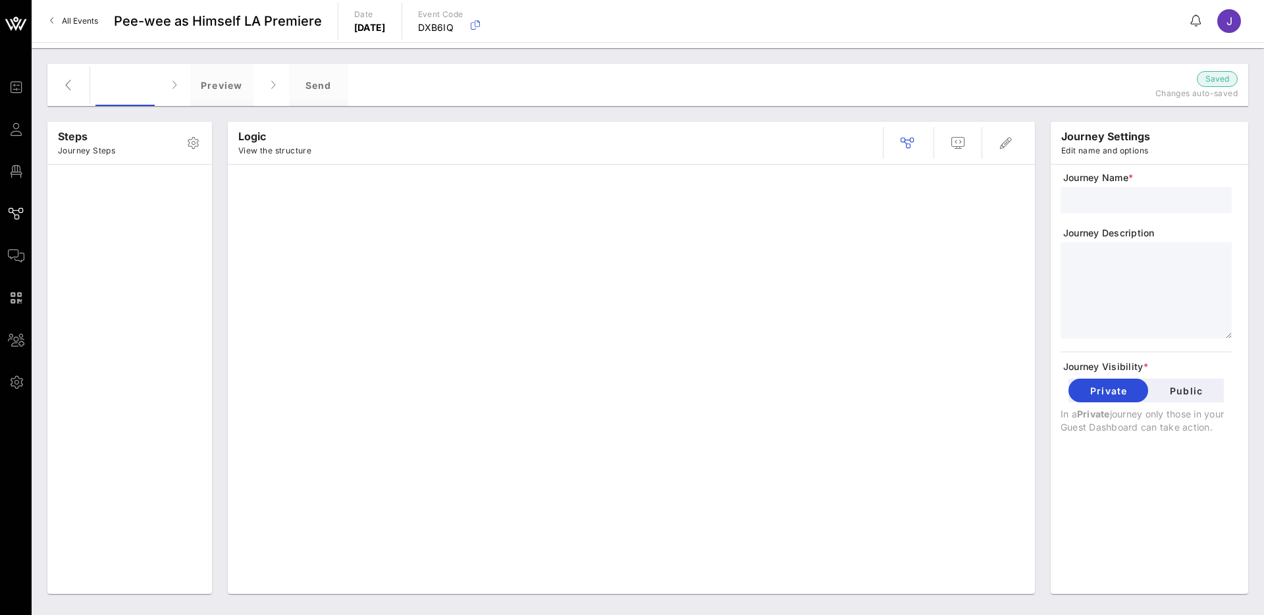
type input "RSVP"
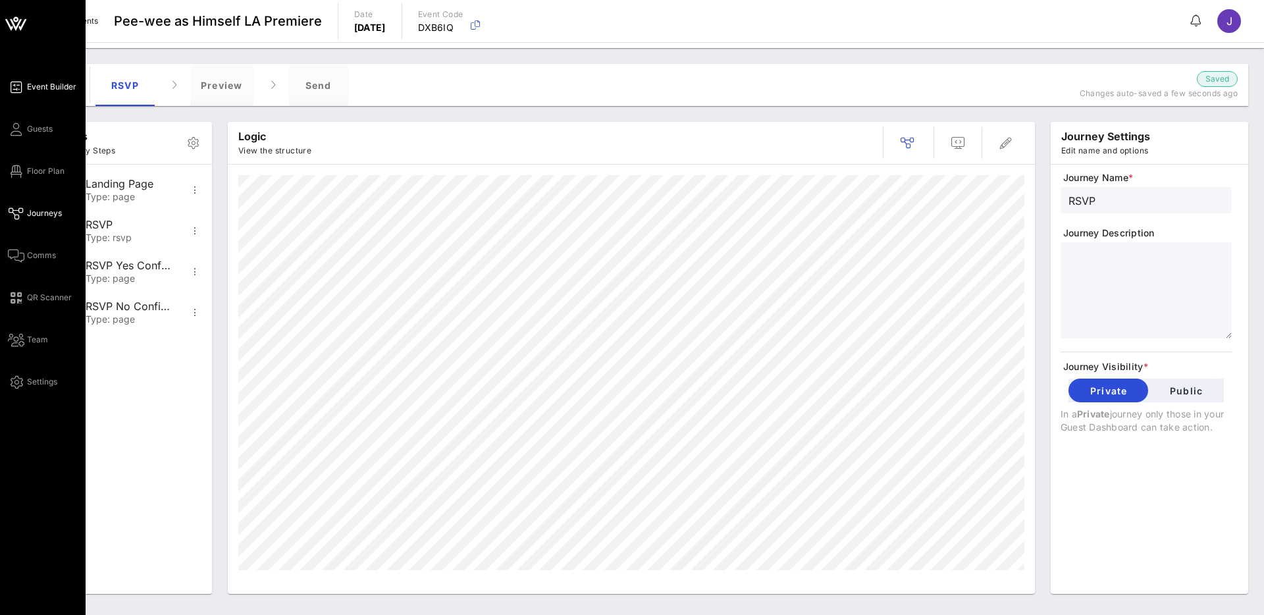
click at [43, 90] on span "Event Builder" at bounding box center [51, 87] width 49 height 12
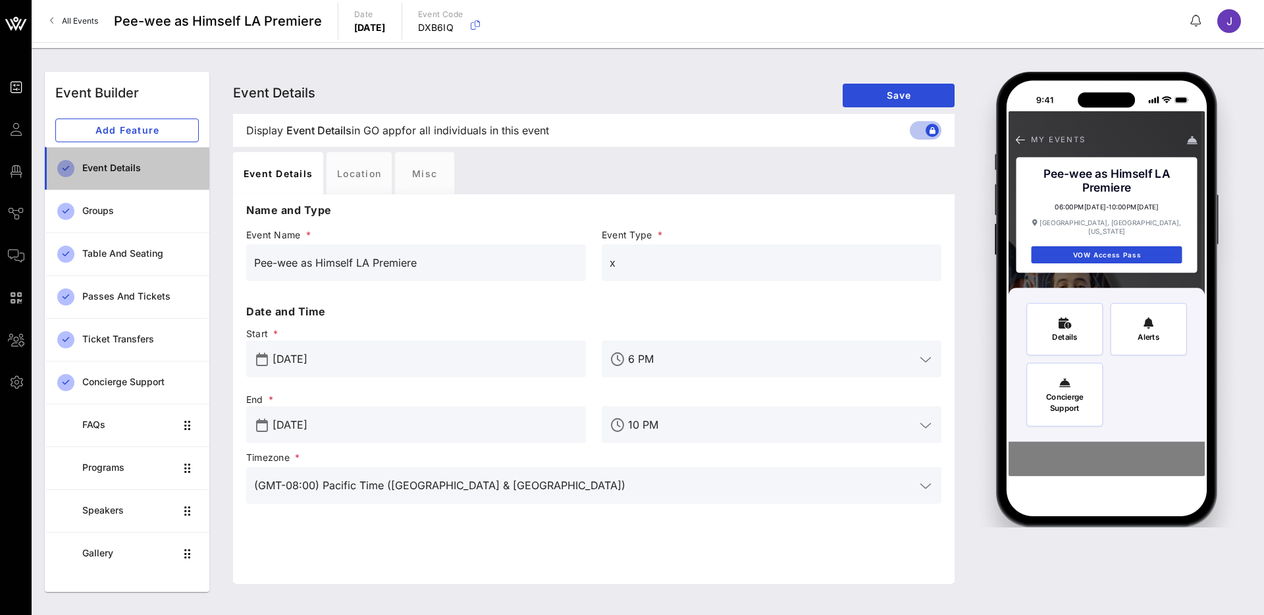
click at [130, 167] on div "Event Details" at bounding box center [140, 168] width 116 height 11
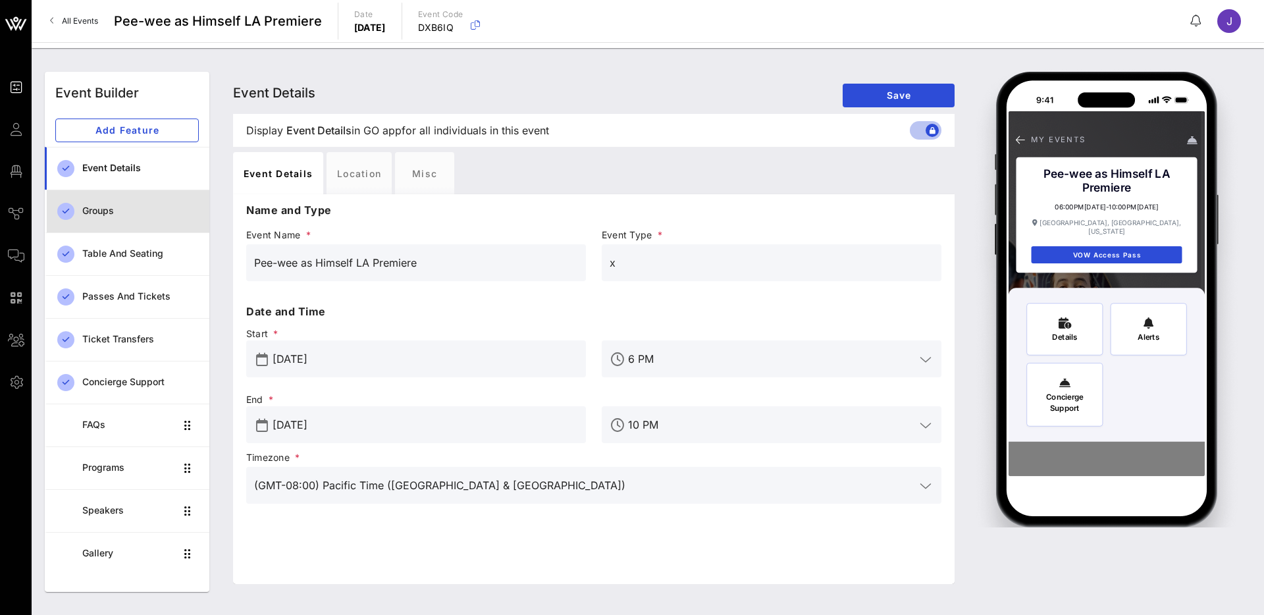
click at [136, 218] on div "Groups" at bounding box center [140, 210] width 116 height 27
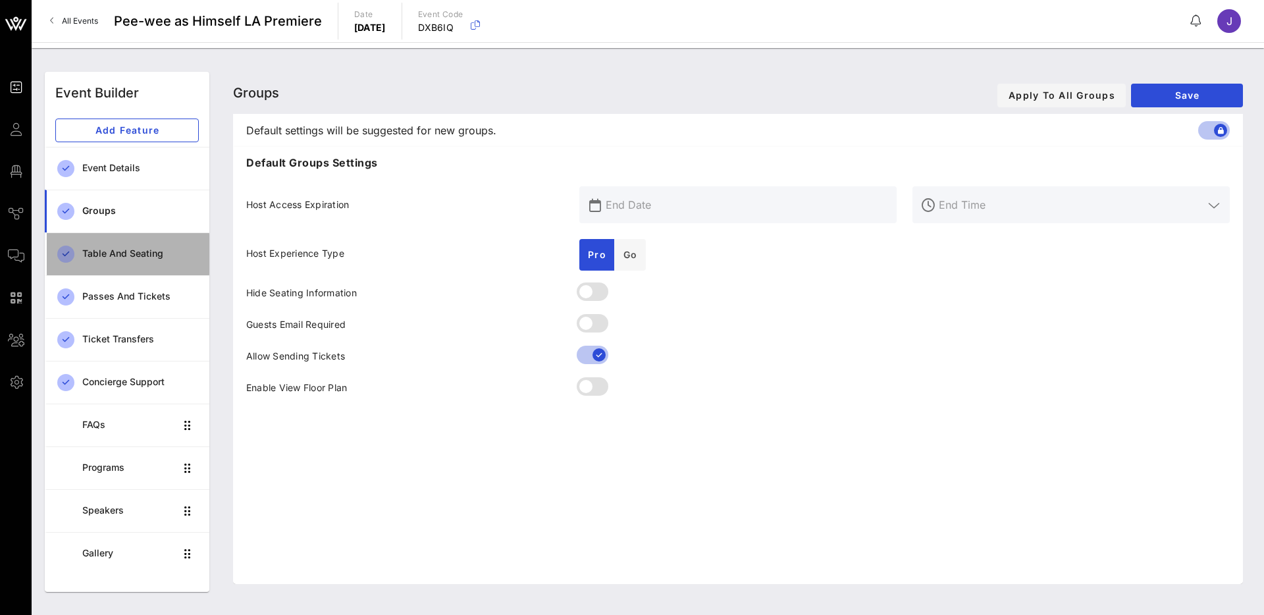
click at [138, 251] on div "Table and Seating" at bounding box center [140, 253] width 116 height 11
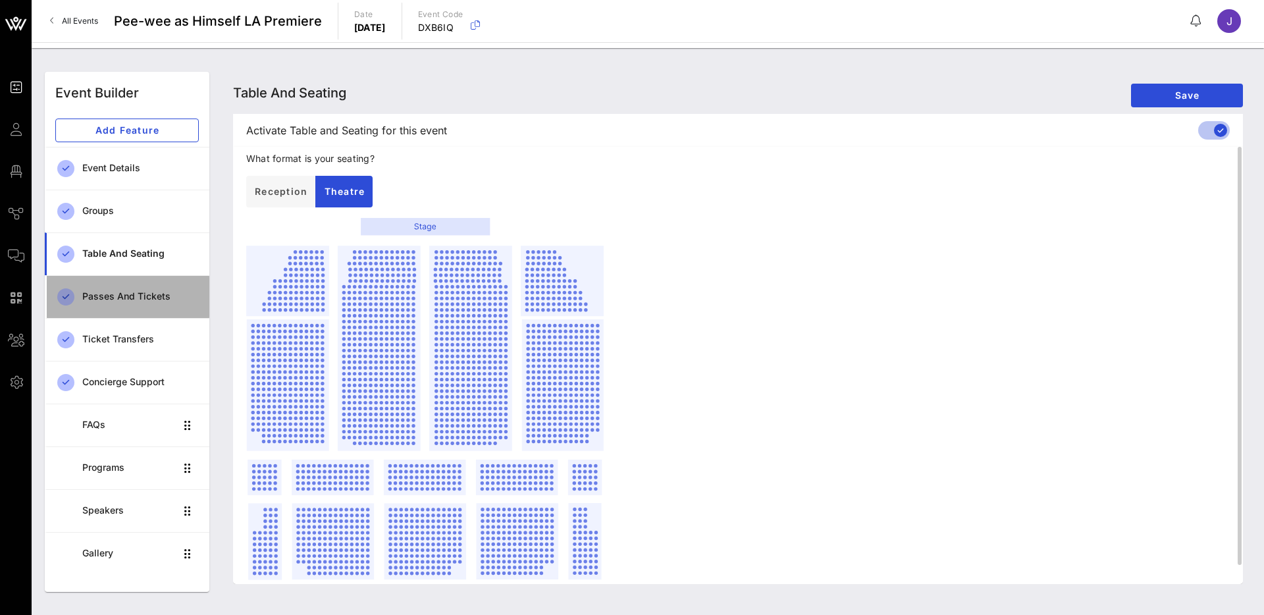
click at [130, 307] on div "Passes and Tickets" at bounding box center [140, 296] width 116 height 27
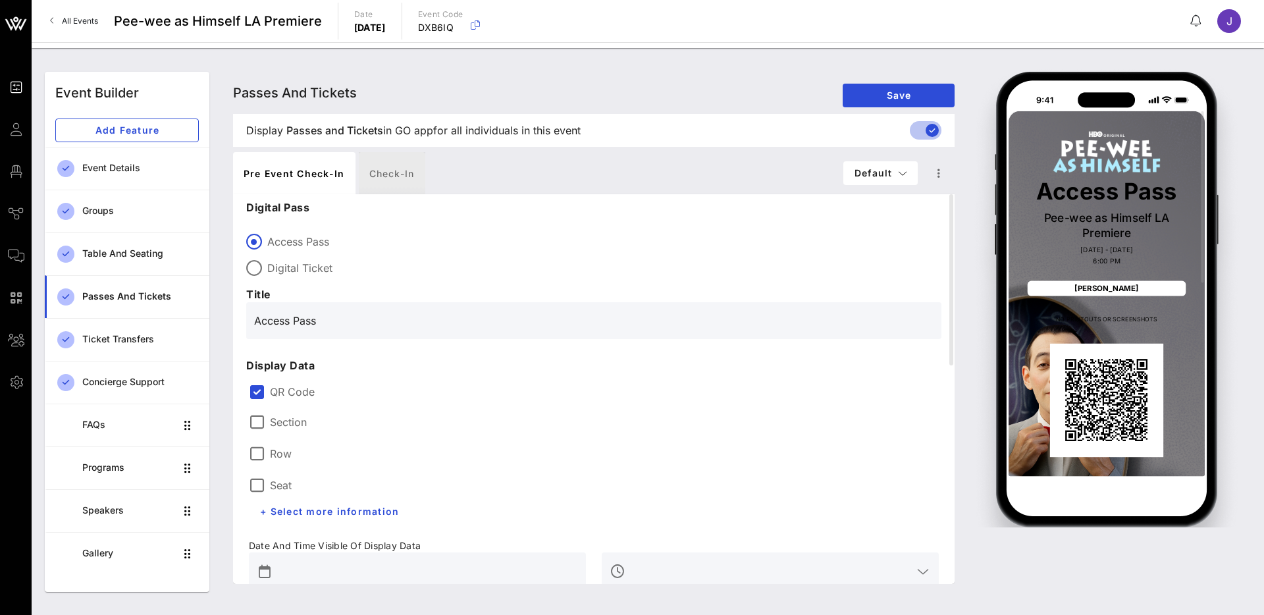
click at [382, 171] on div "Check-in" at bounding box center [392, 173] width 66 height 42
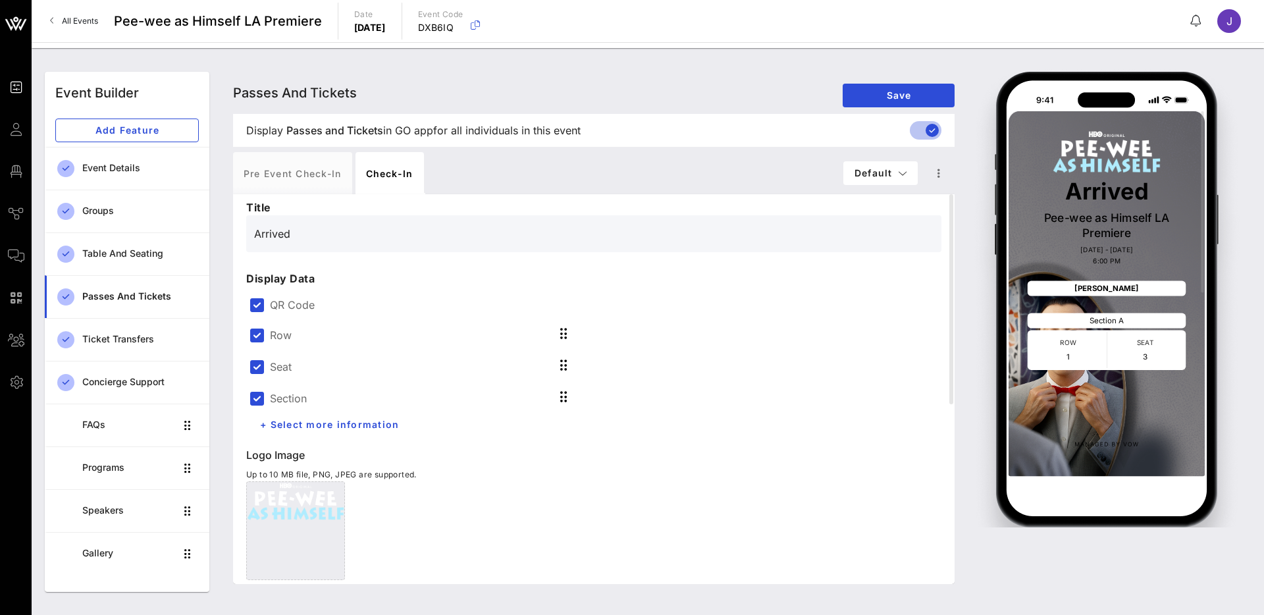
click at [434, 129] on span "Display Passes and Tickets Passes and Tickets in GO app for all individuals in …" at bounding box center [413, 130] width 334 height 16
click at [528, 164] on div "Pre Event Check-in Check-in" at bounding box center [538, 173] width 610 height 42
click at [904, 179] on button "Default" at bounding box center [880, 173] width 74 height 24
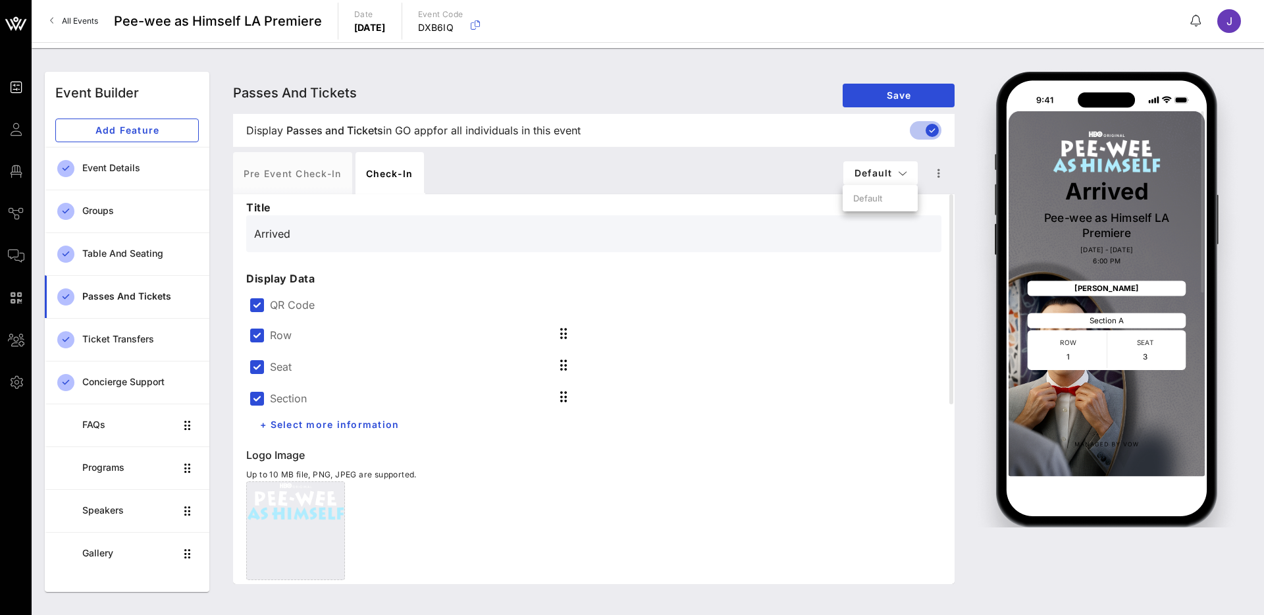
click at [763, 165] on div "Pre Event Check-in Check-in" at bounding box center [538, 173] width 610 height 42
click at [134, 340] on div "Ticket Transfers" at bounding box center [140, 339] width 116 height 11
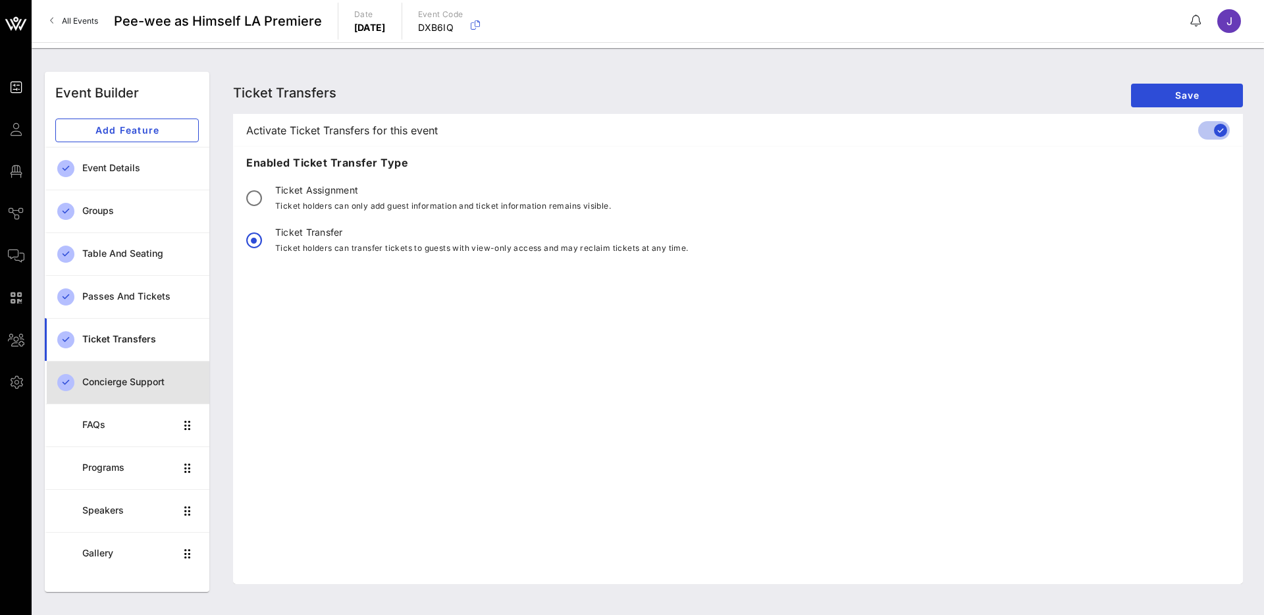
click at [130, 374] on div "Concierge Support" at bounding box center [140, 382] width 116 height 27
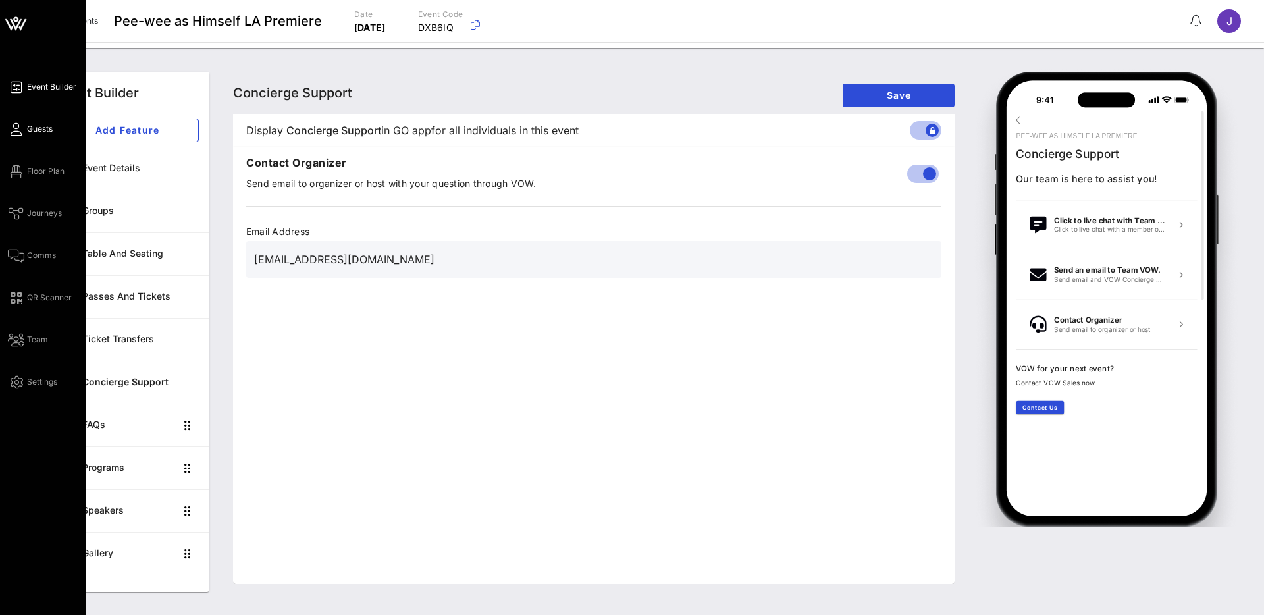
click at [40, 124] on span "Guests" at bounding box center [40, 129] width 26 height 12
